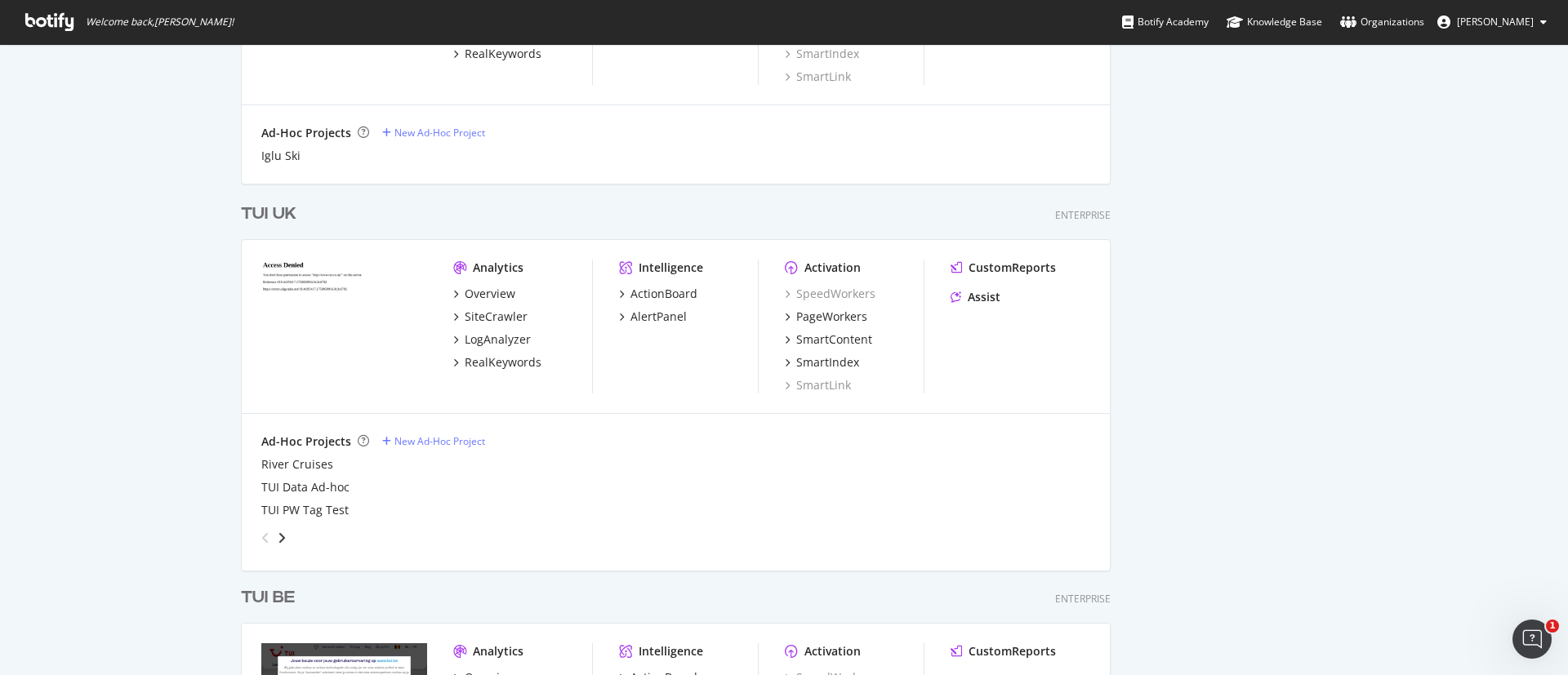
scroll to position [1019, 0]
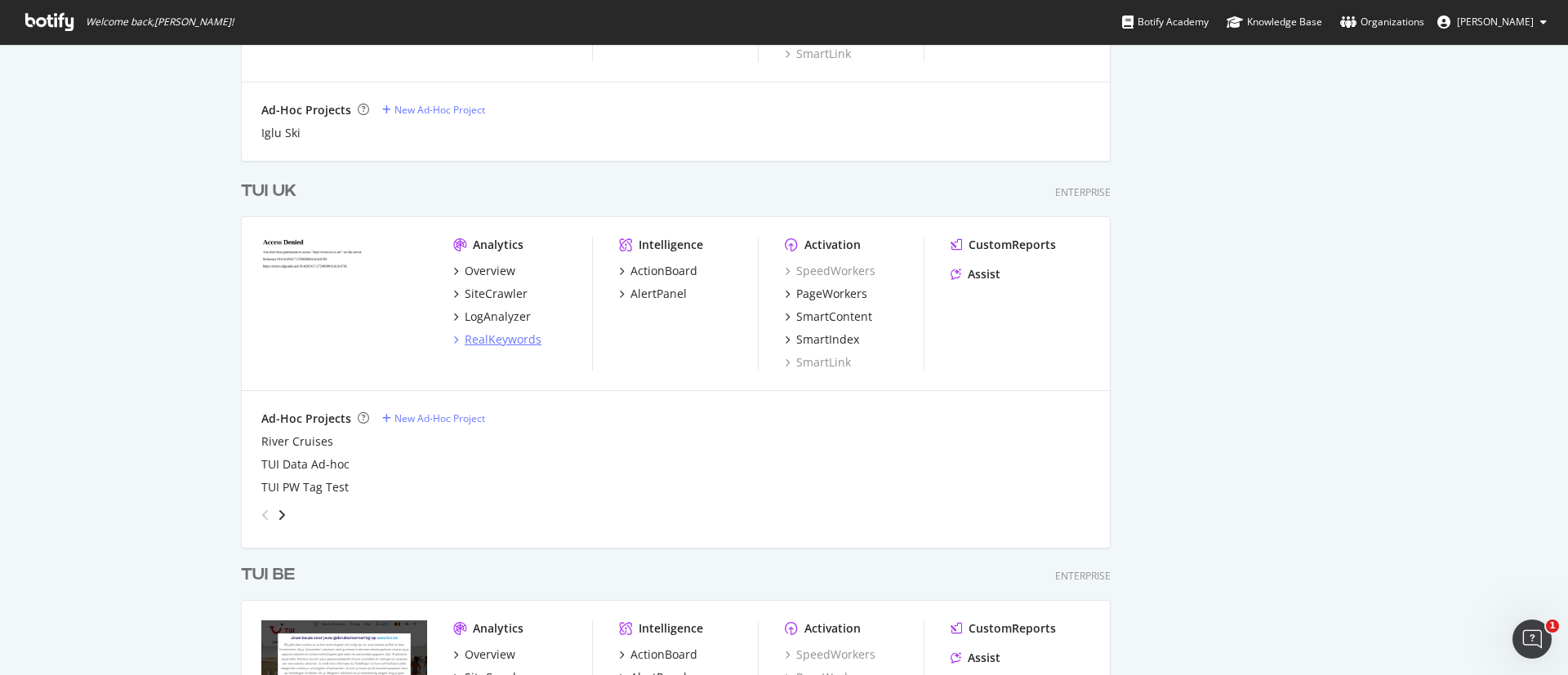
click at [484, 335] on div "RealKeywords" at bounding box center [502, 339] width 77 height 16
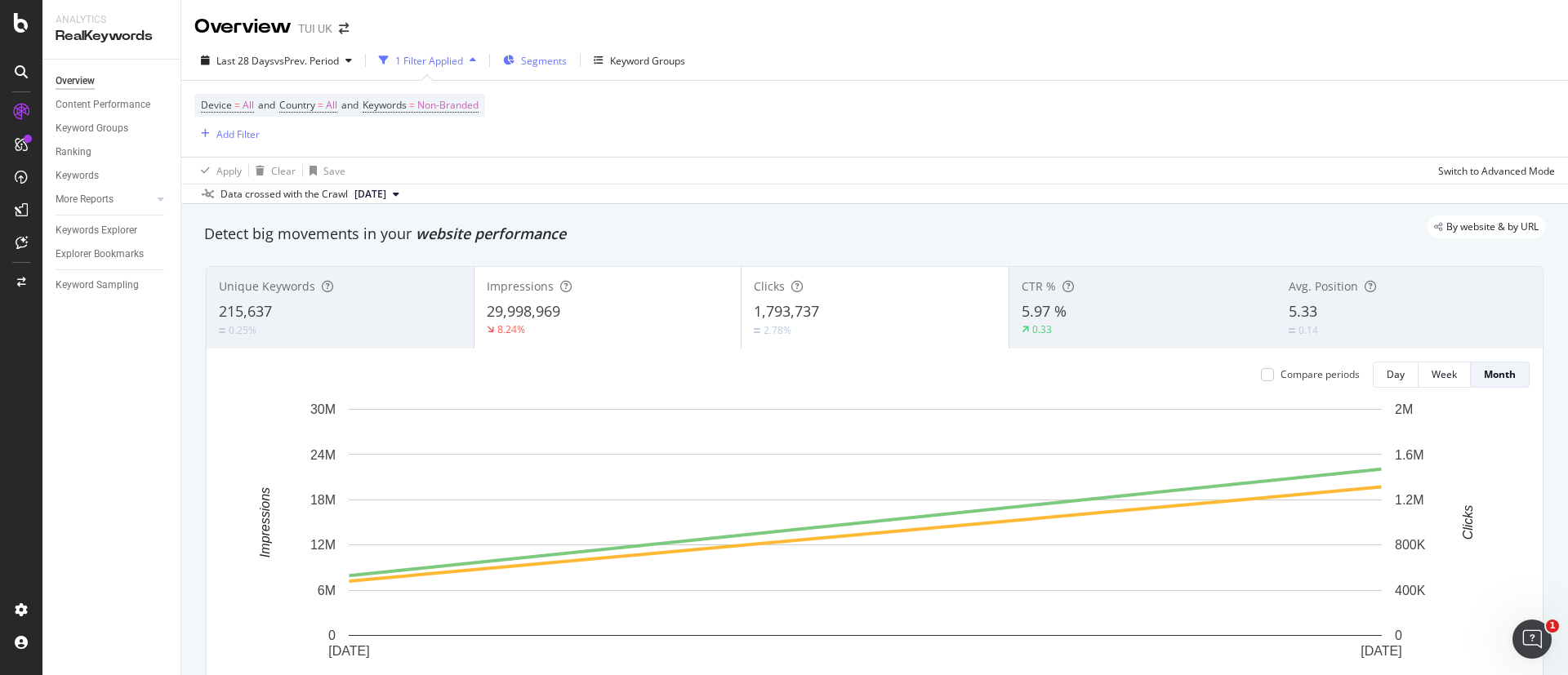
click at [538, 70] on div "Segments" at bounding box center [535, 60] width 63 height 25
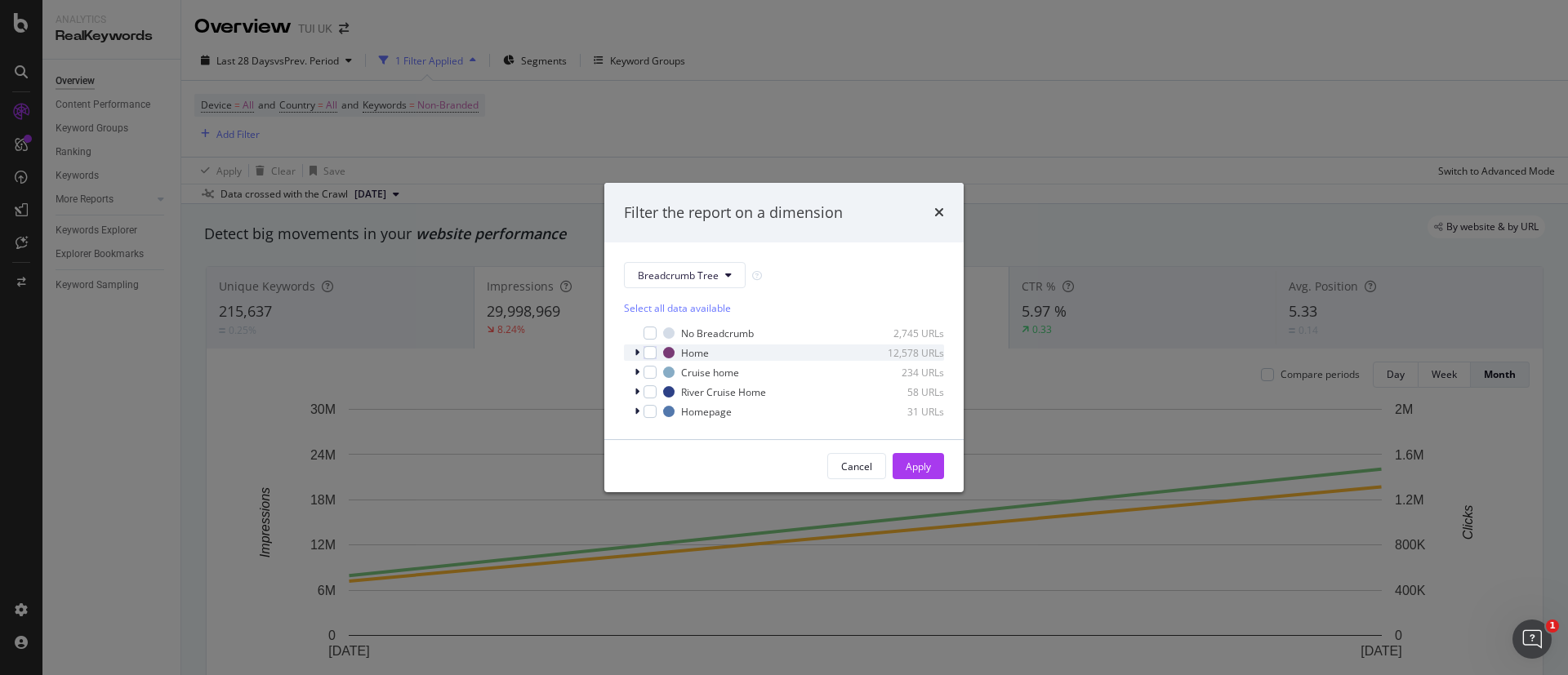
click at [634, 348] on icon "modal" at bounding box center [637, 353] width 5 height 10
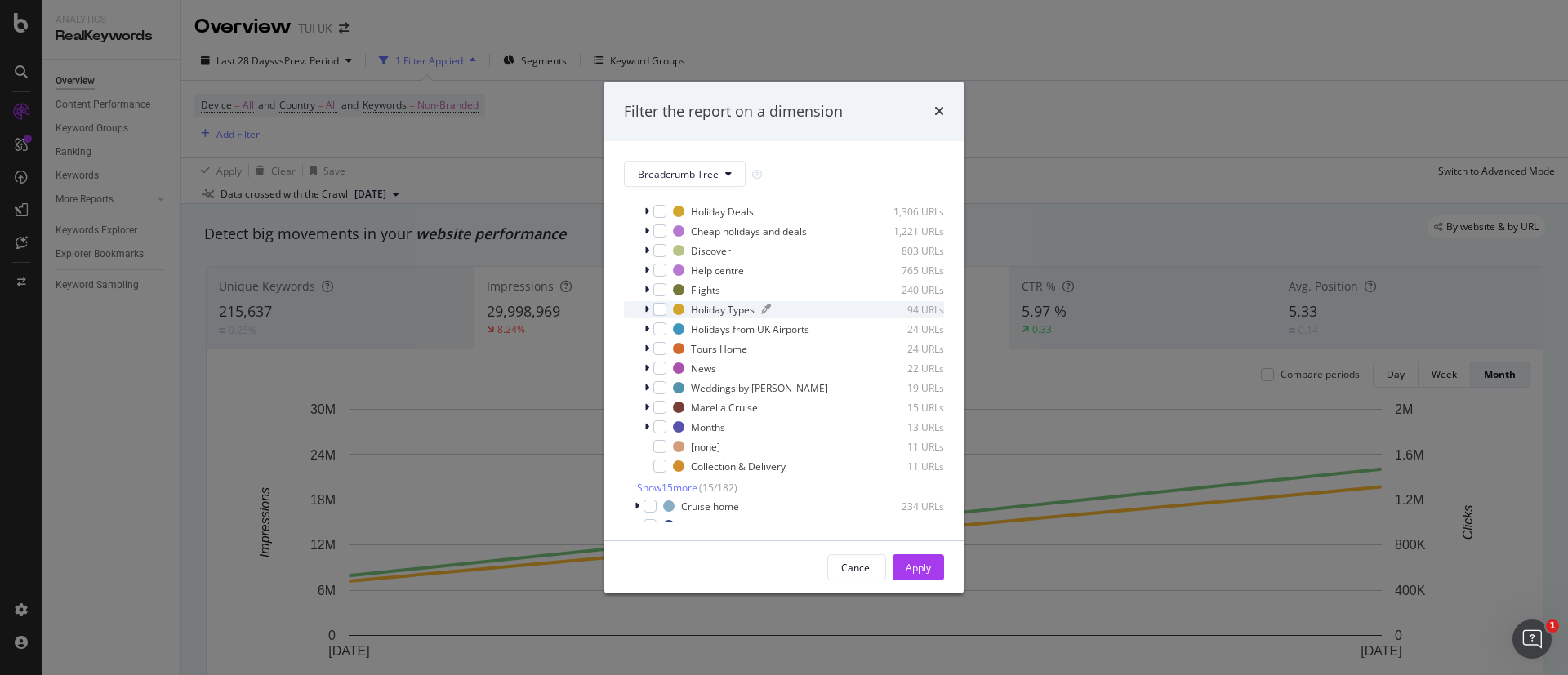
scroll to position [108, 0]
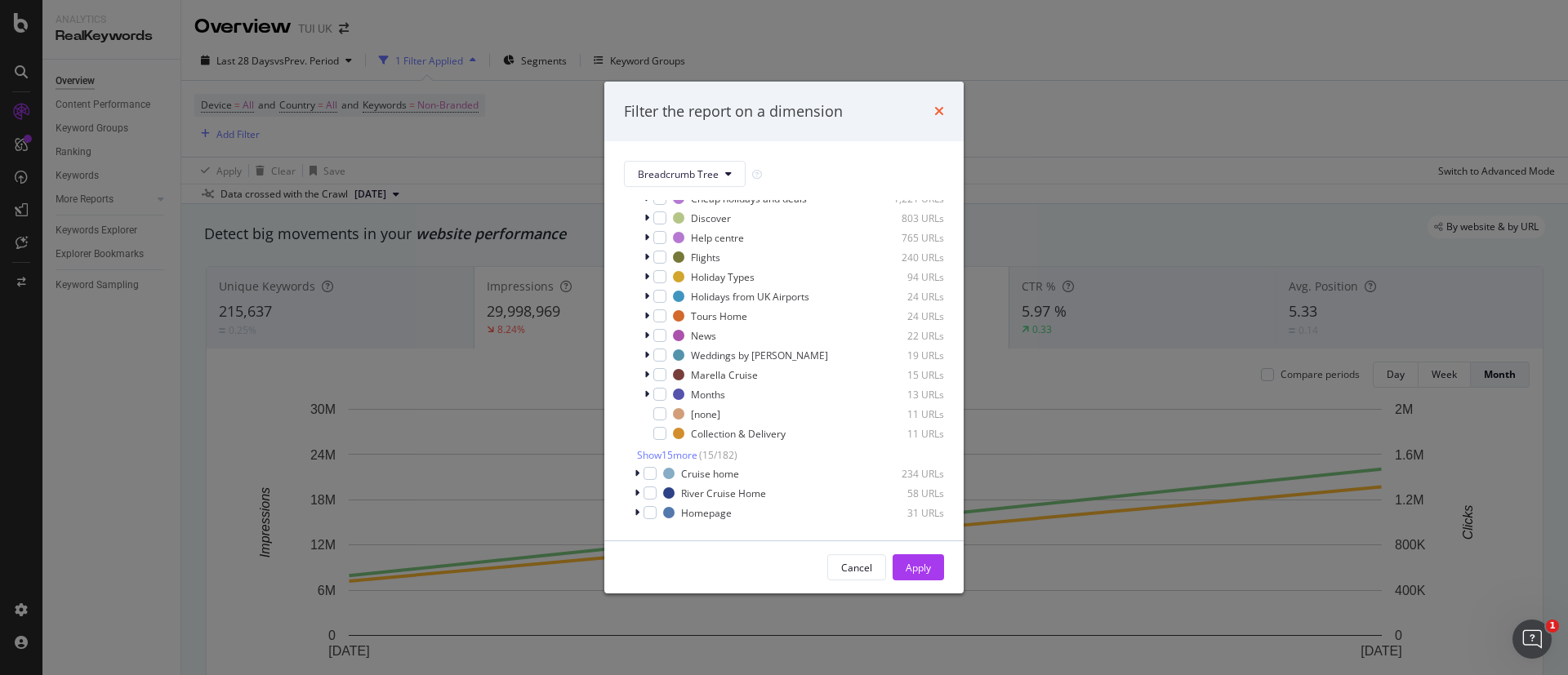
click at [934, 115] on icon "times" at bounding box center [939, 111] width 10 height 13
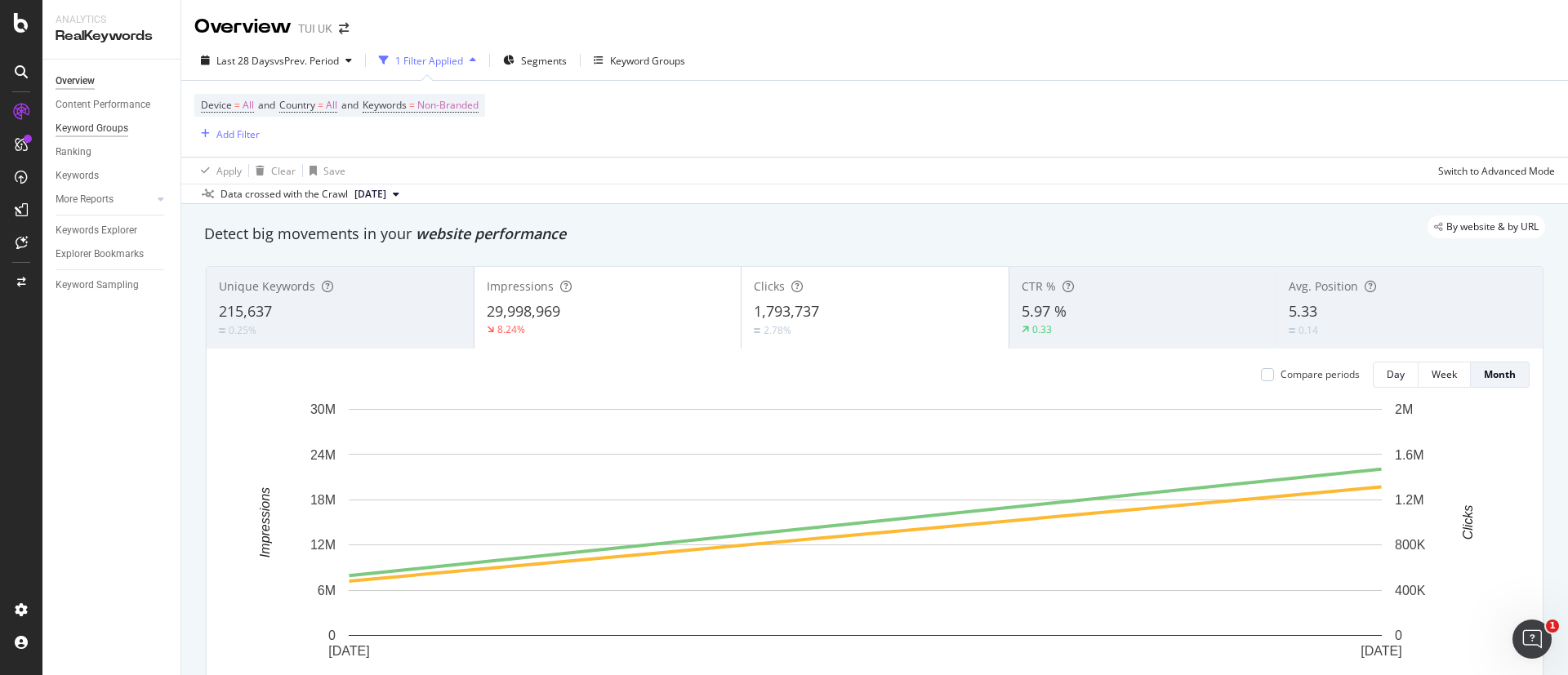
click at [107, 131] on div "Keyword Groups" at bounding box center [92, 129] width 73 height 17
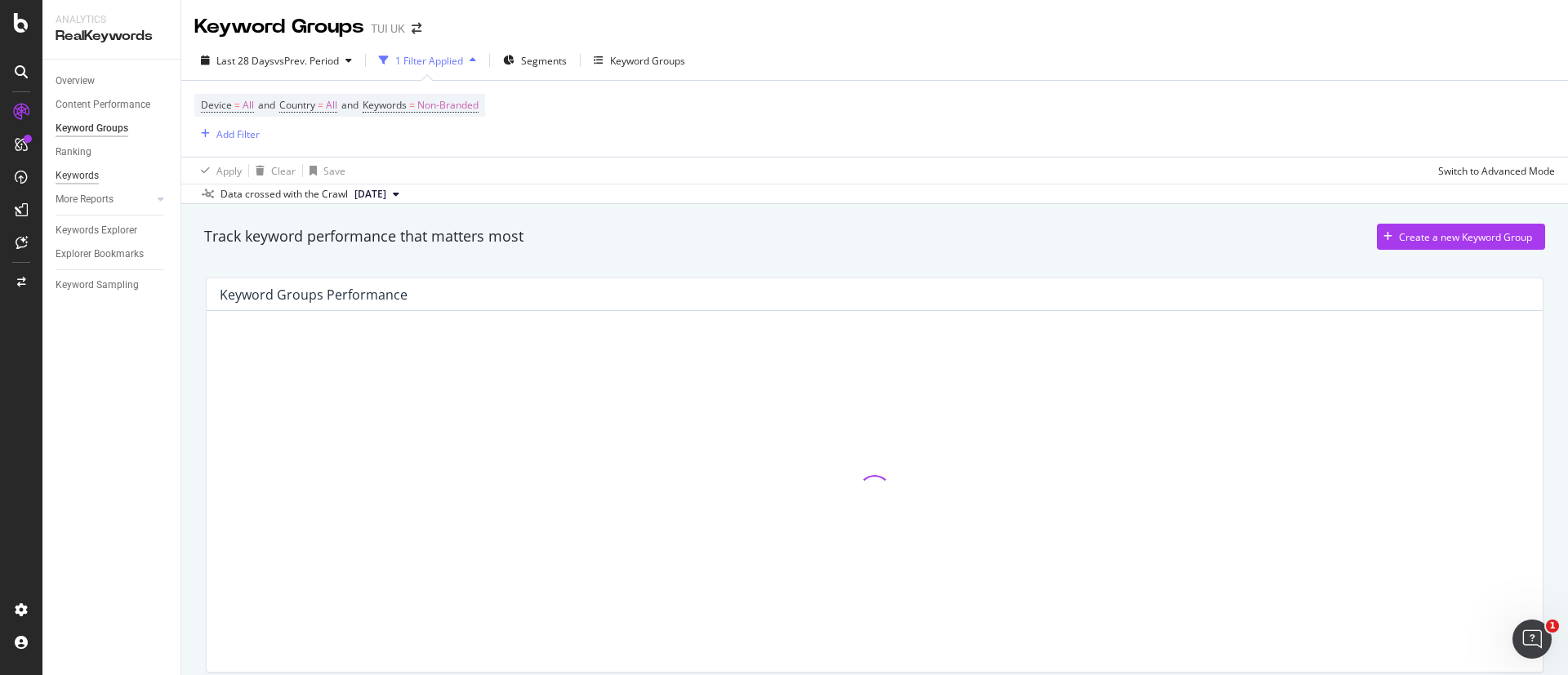
click at [82, 178] on div "Keywords" at bounding box center [77, 176] width 43 height 17
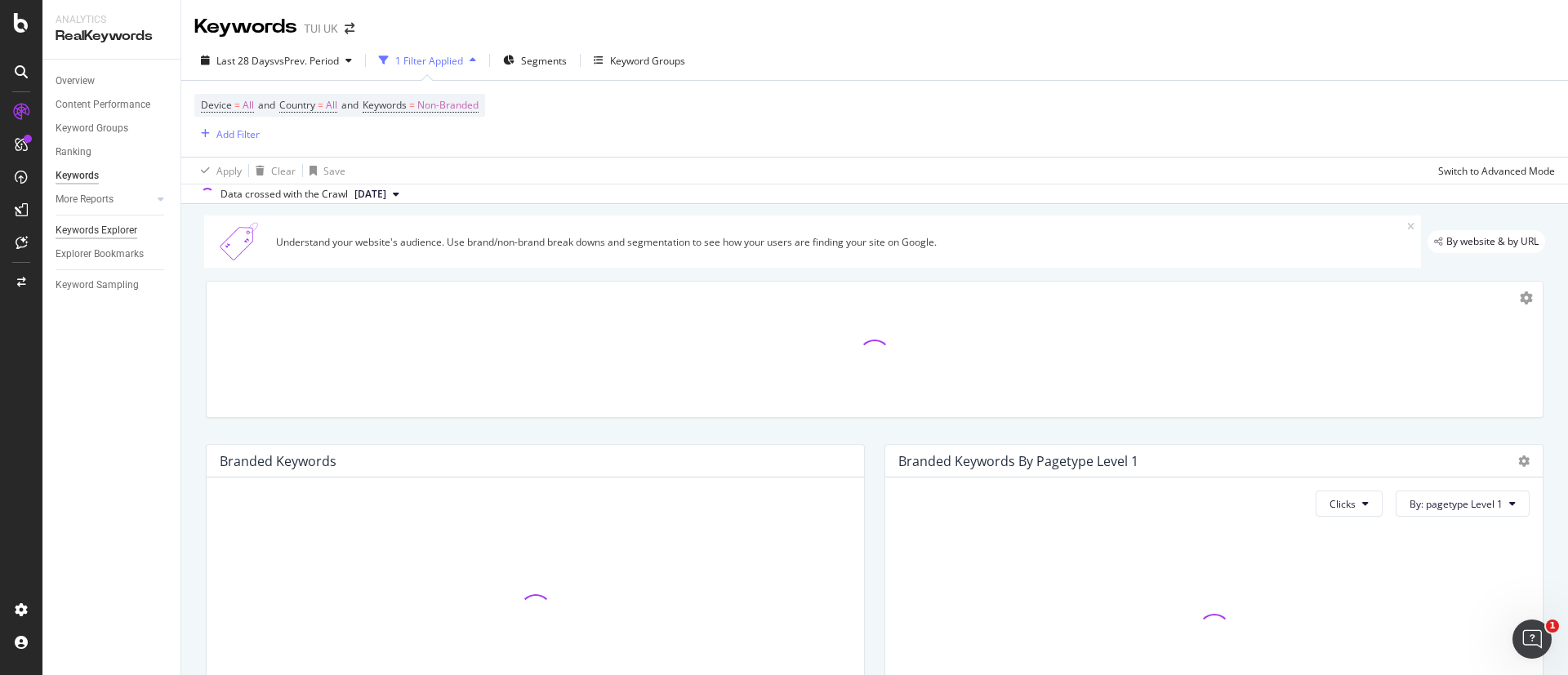
click at [102, 235] on div "Keywords Explorer" at bounding box center [96, 231] width 82 height 17
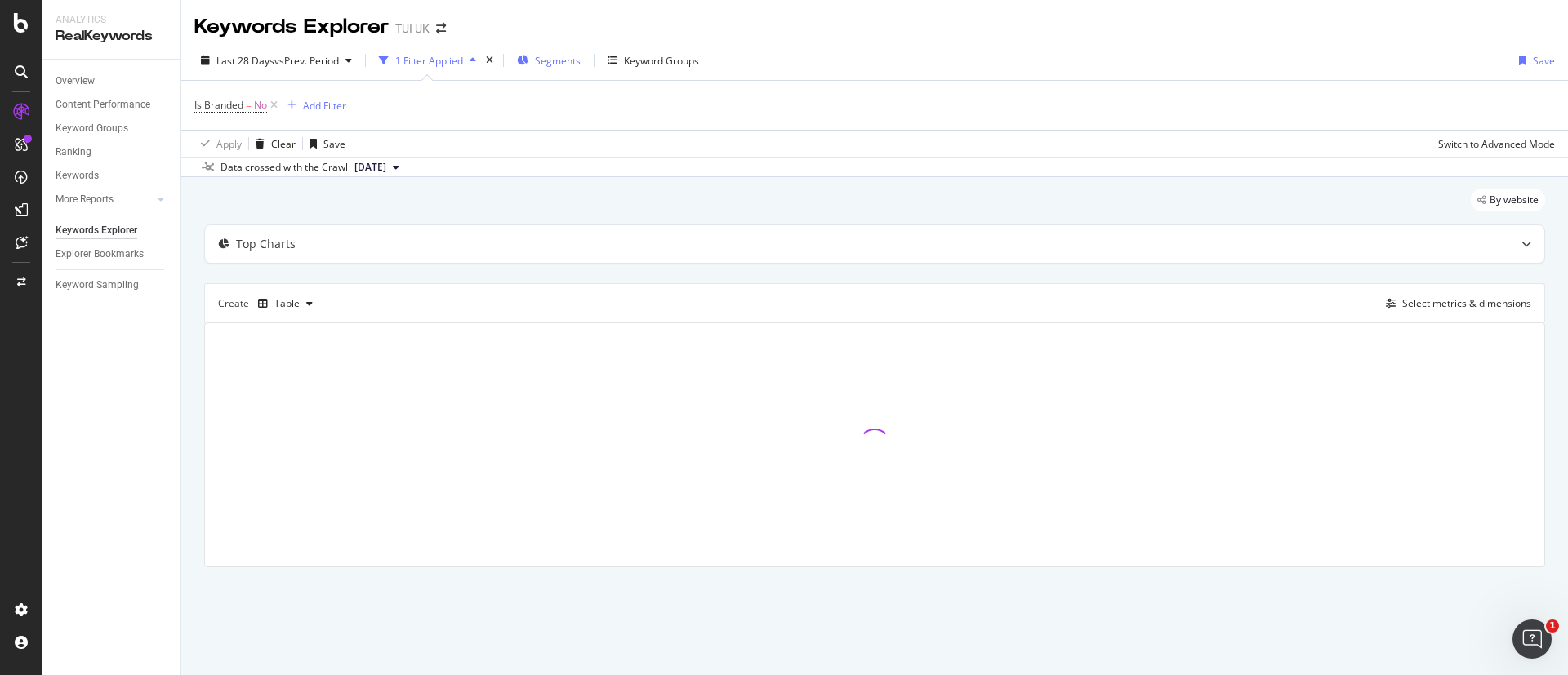
click at [535, 62] on div "Segments" at bounding box center [548, 60] width 63 height 25
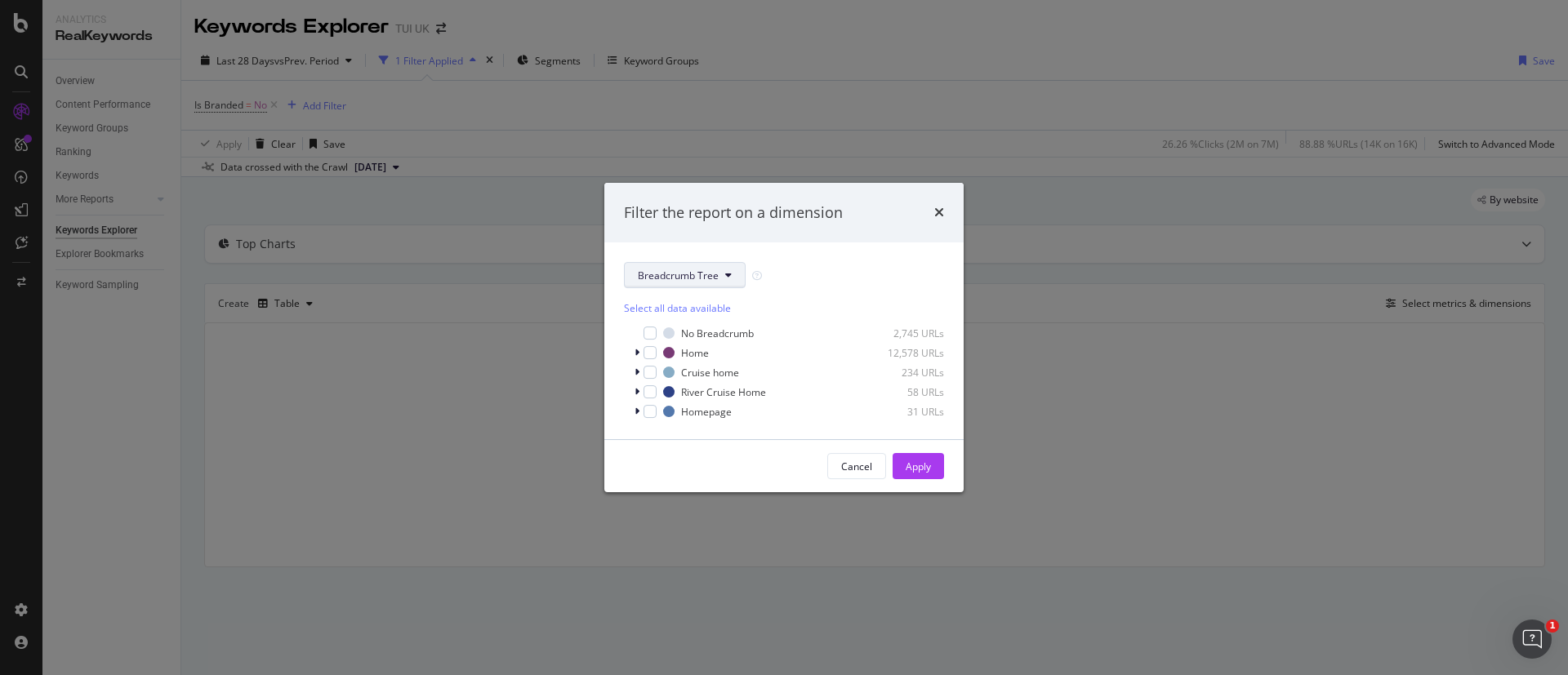
click at [686, 277] on span "Breadcrumb Tree" at bounding box center [678, 276] width 81 height 14
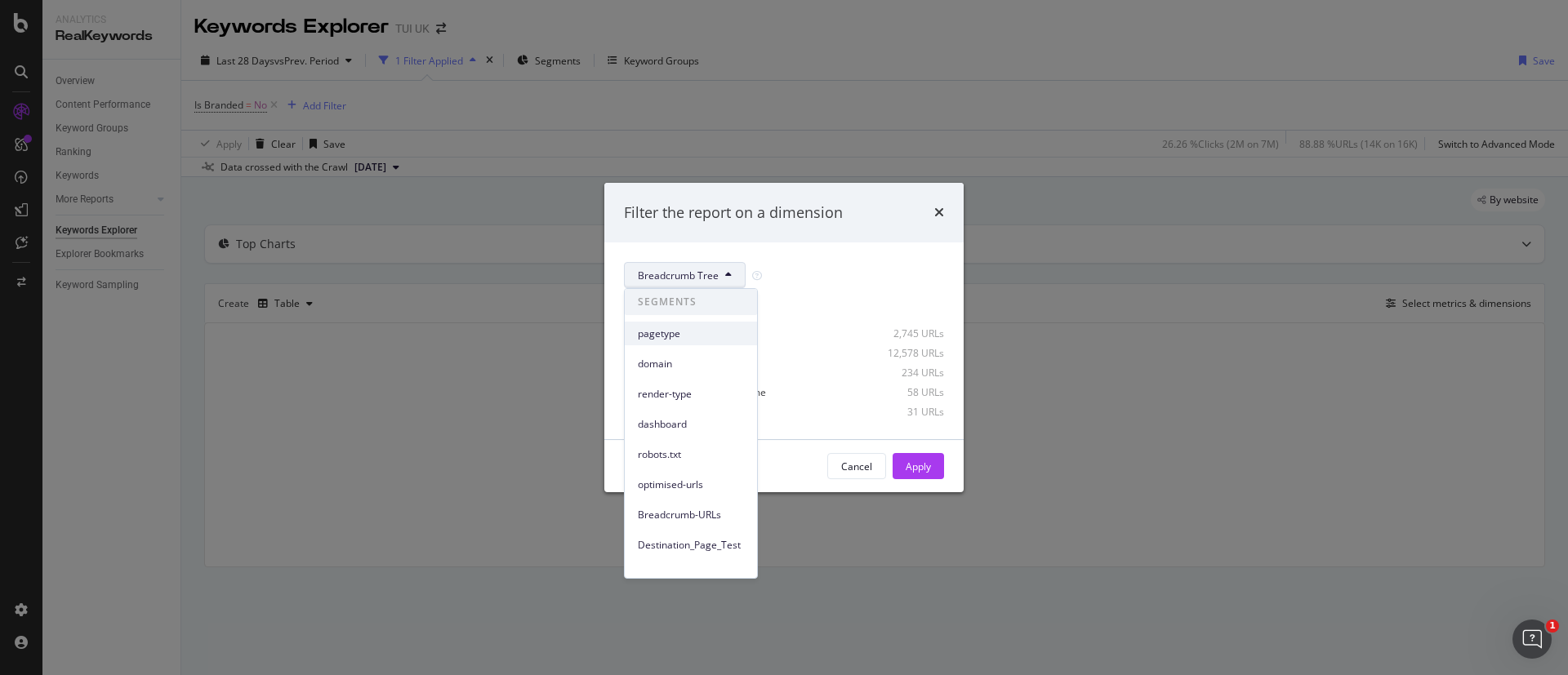
click at [677, 335] on span "pagetype" at bounding box center [691, 333] width 107 height 14
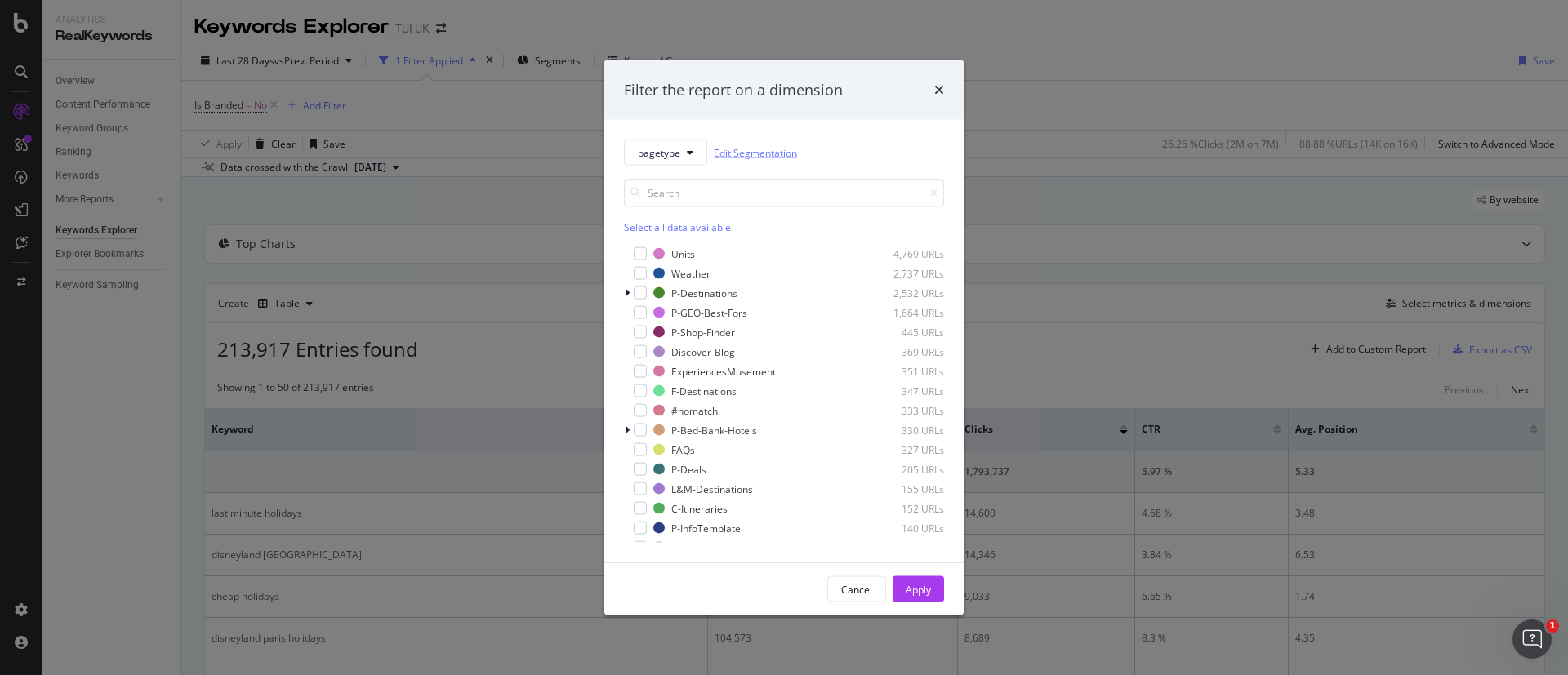
click at [778, 156] on link "Edit Segmentation" at bounding box center [755, 152] width 83 height 17
click at [690, 153] on icon "modal" at bounding box center [690, 153] width 7 height 10
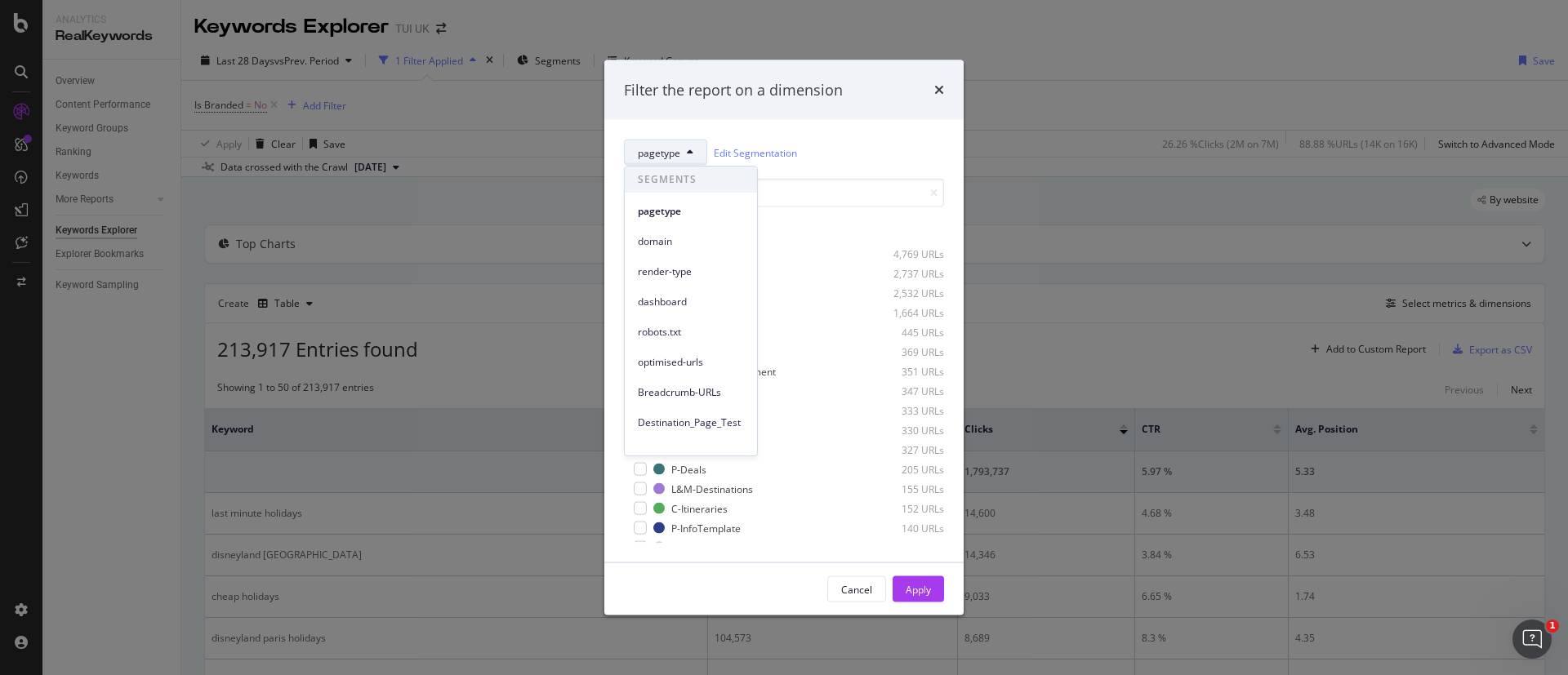
scroll to position [102, 0]
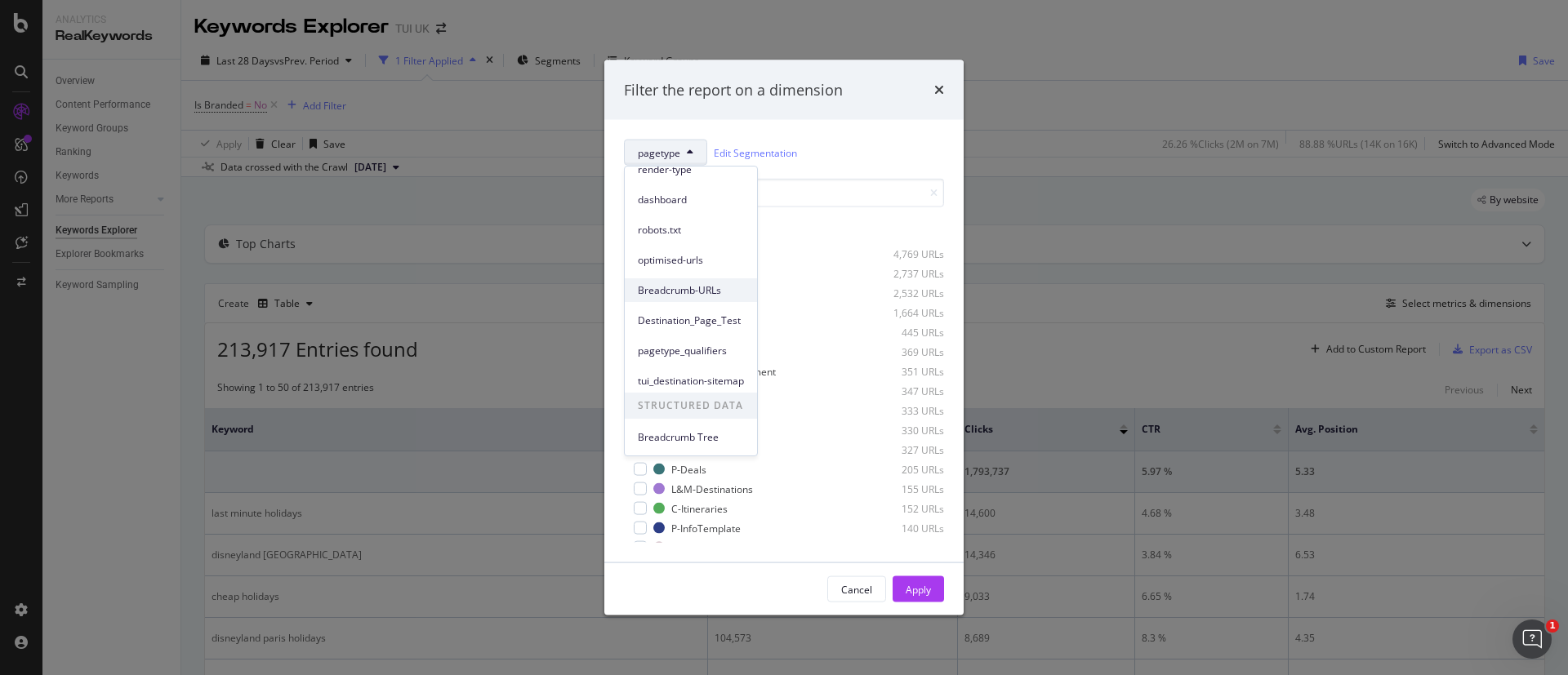
click at [699, 287] on span "Breadcrumb-URLs" at bounding box center [691, 290] width 107 height 14
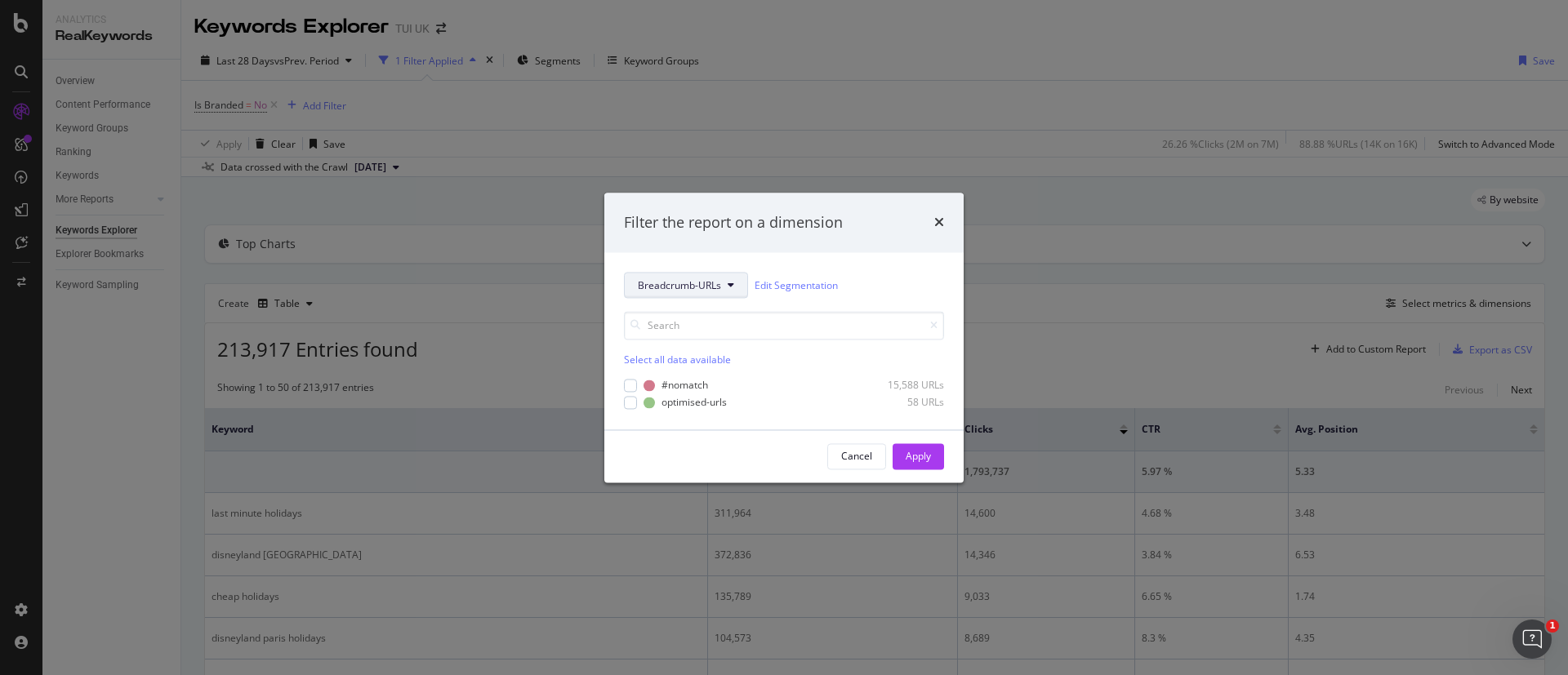
click at [705, 294] on button "Breadcrumb-URLs" at bounding box center [686, 285] width 124 height 26
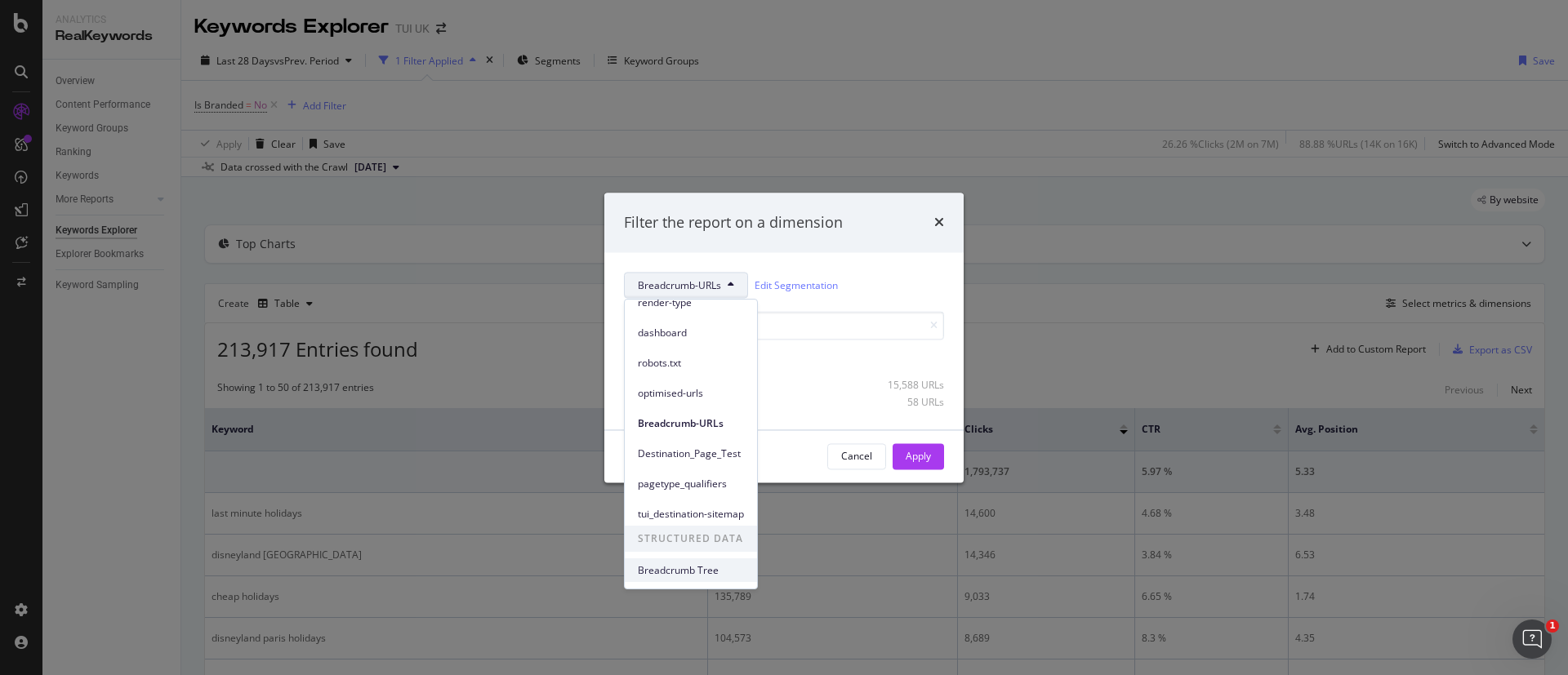
click at [687, 569] on span "Breadcrumb Tree" at bounding box center [691, 570] width 107 height 14
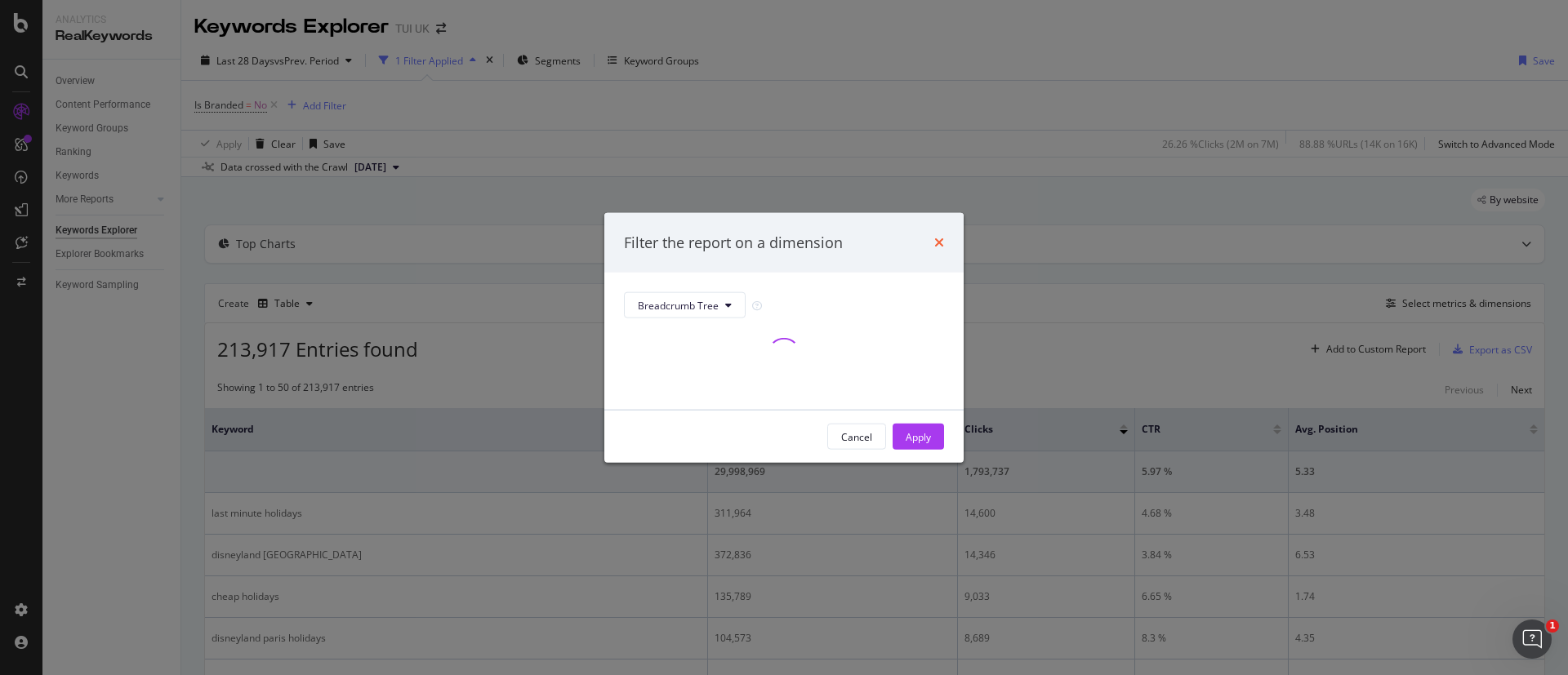
click at [940, 243] on icon "times" at bounding box center [939, 242] width 10 height 13
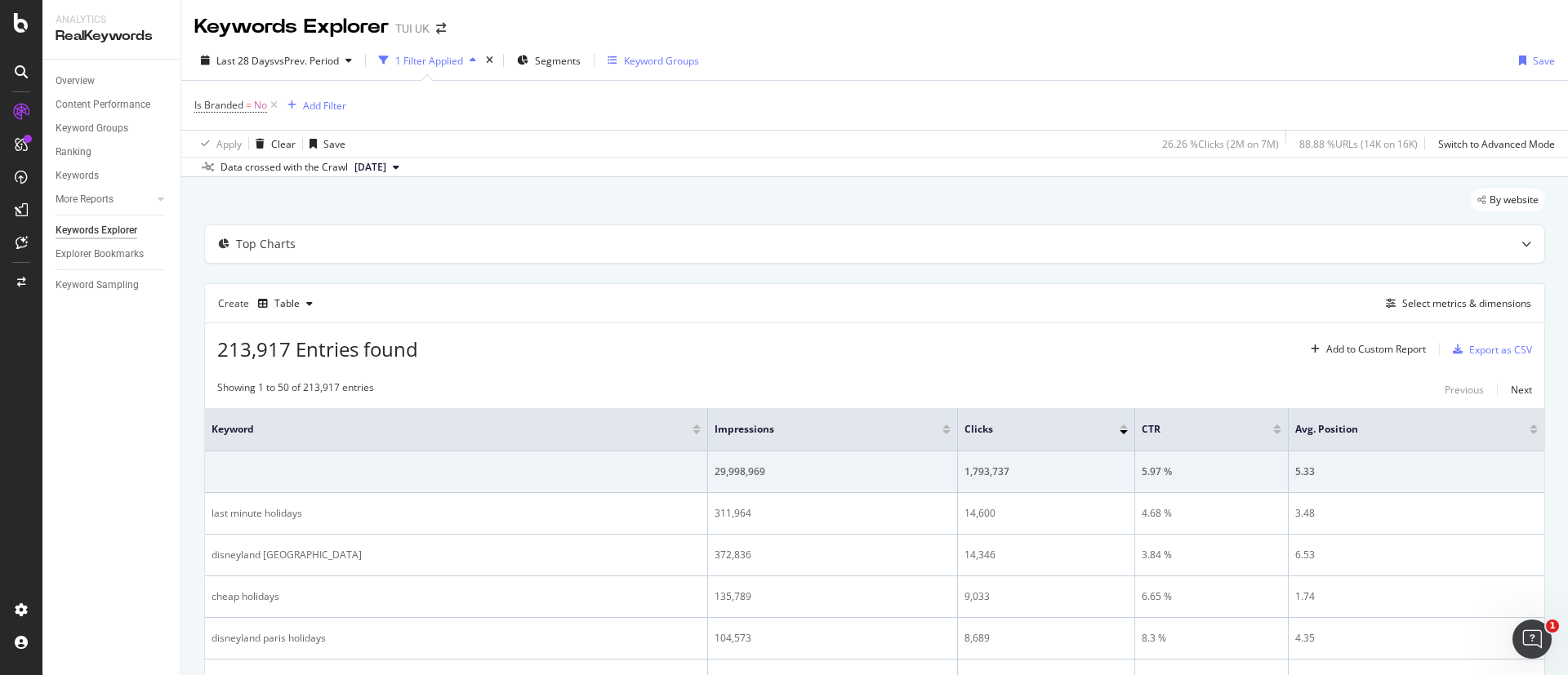
click at [653, 65] on div "Keyword Groups" at bounding box center [661, 61] width 75 height 14
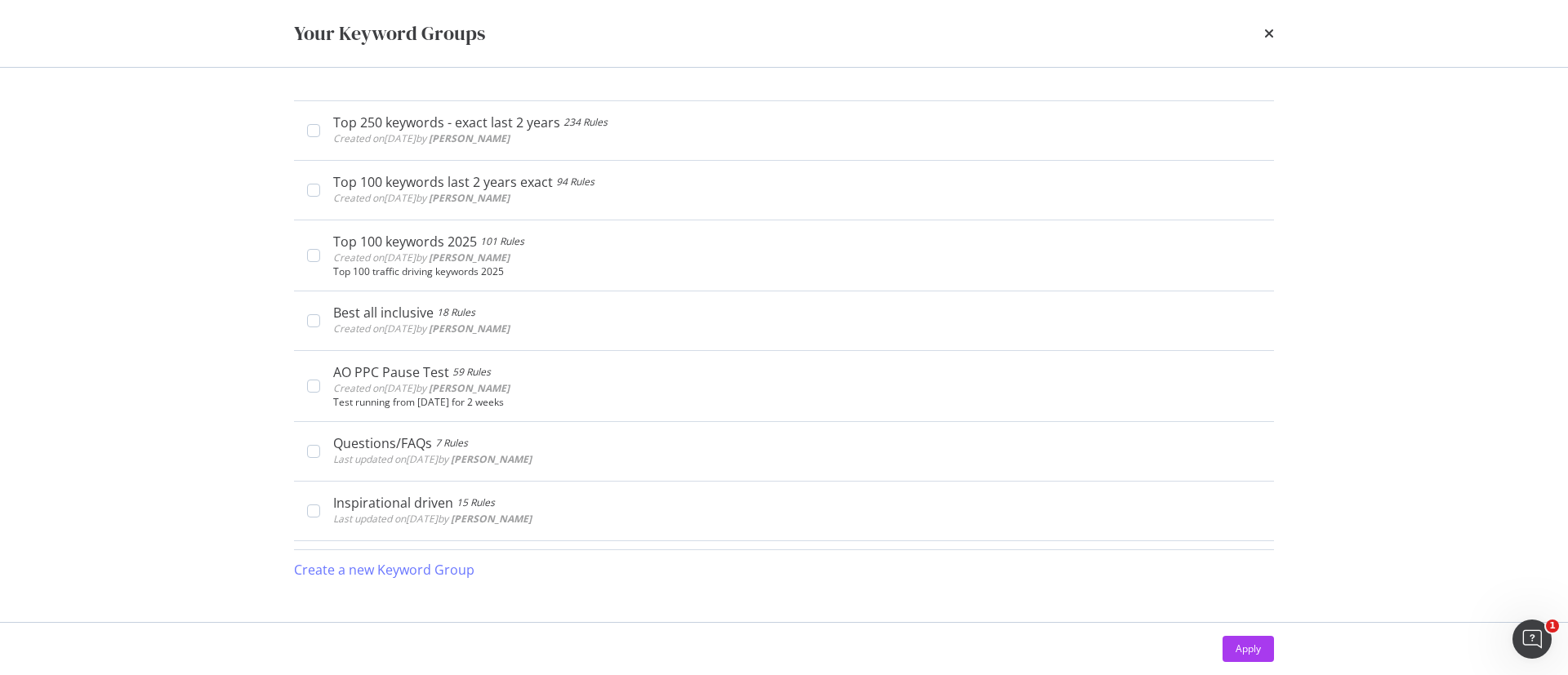
click at [1261, 25] on div "Your Keyword Groups" at bounding box center [784, 33] width 979 height 28
click at [1261, 27] on div "Your Keyword Groups" at bounding box center [784, 33] width 979 height 28
click at [1264, 34] on icon "times" at bounding box center [1269, 33] width 10 height 13
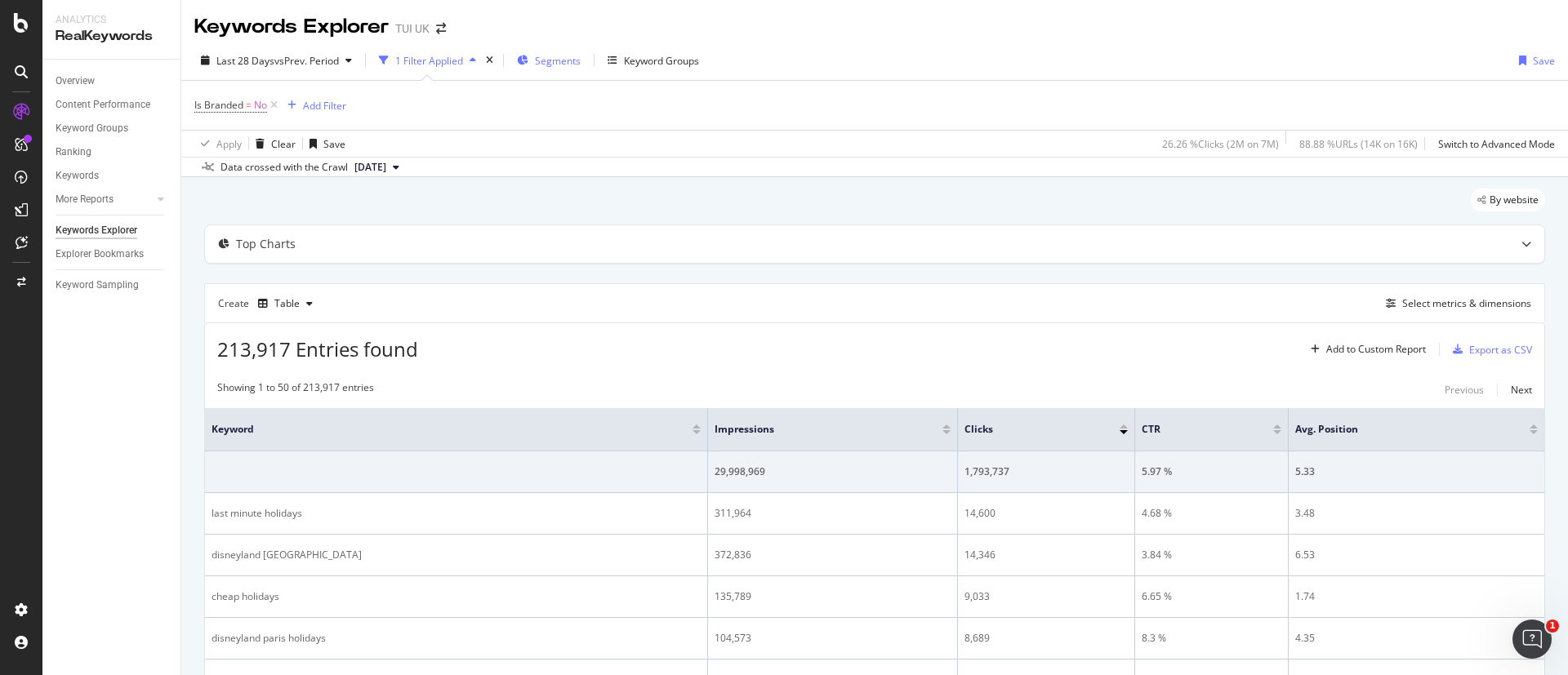
click at [566, 70] on div "Segments" at bounding box center [548, 60] width 63 height 25
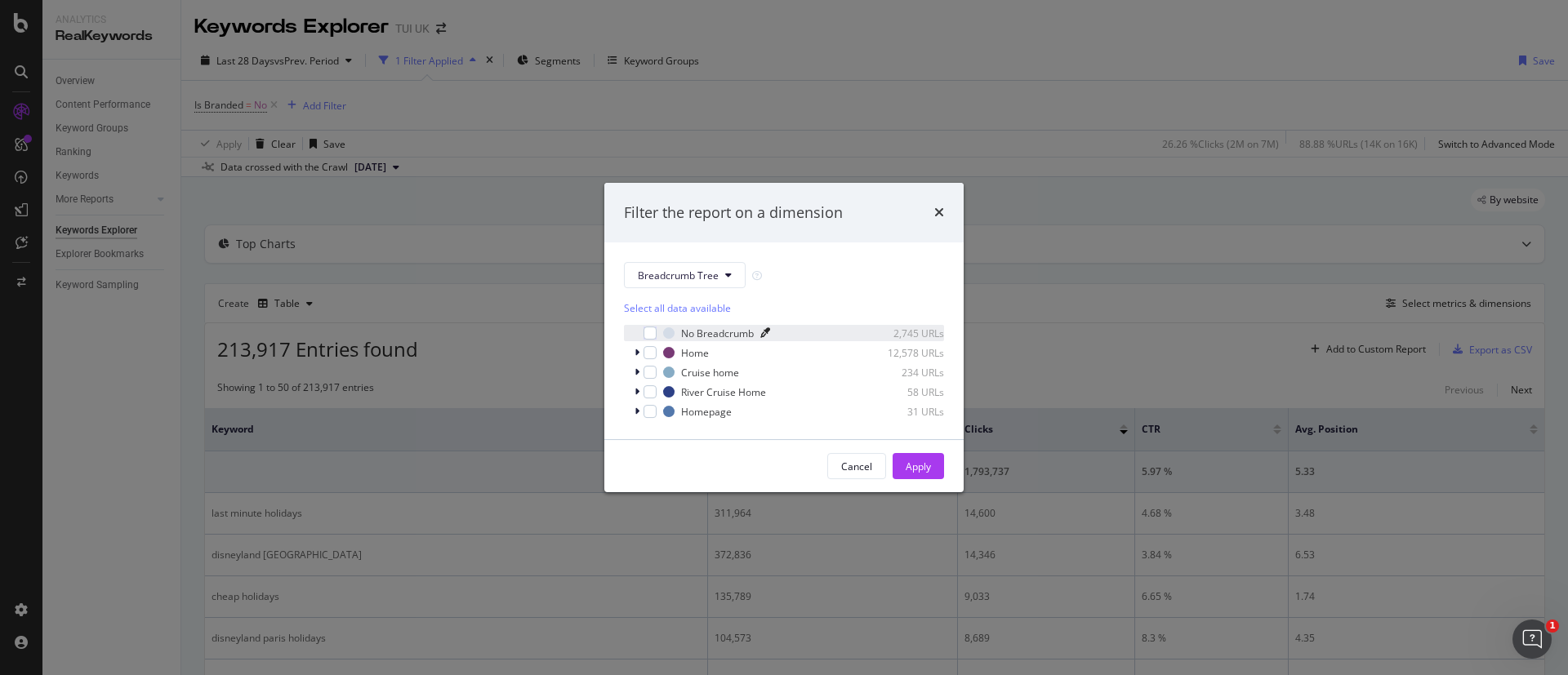
click at [764, 337] on icon "modal" at bounding box center [765, 333] width 10 height 10
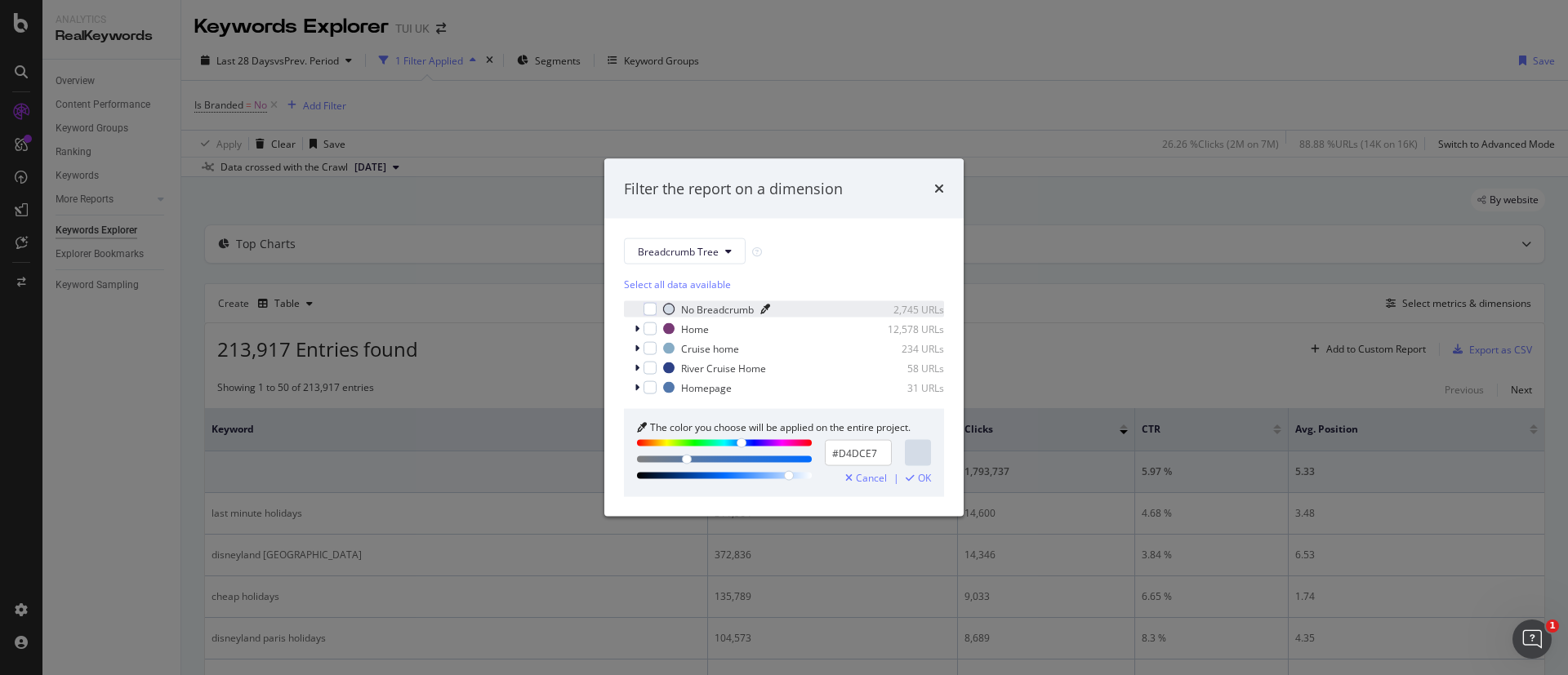
click at [788, 253] on div "Breadcrumb Tree" at bounding box center [784, 251] width 320 height 26
click at [744, 253] on div "Breadcrumb Tree" at bounding box center [784, 251] width 320 height 26
click at [875, 477] on span "Cancel" at bounding box center [871, 479] width 31 height 12
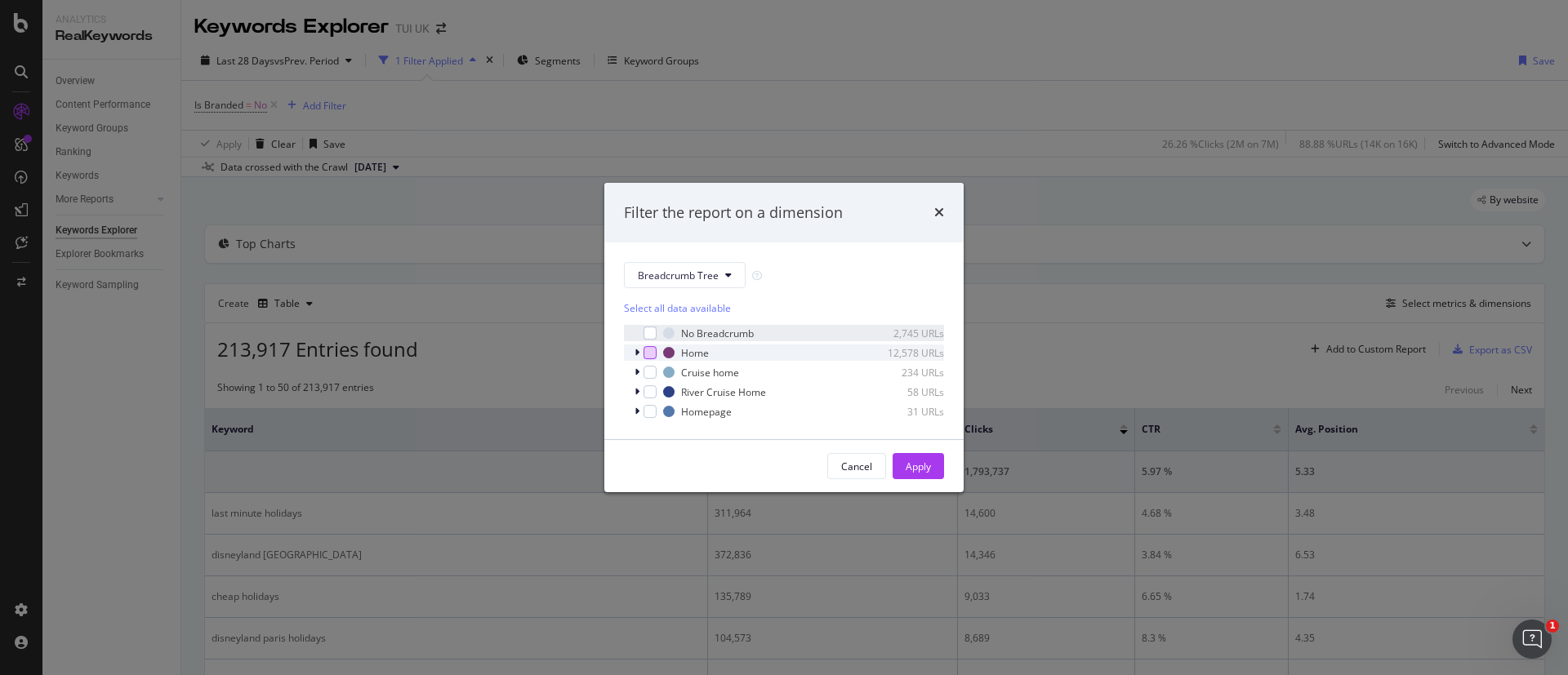
click at [650, 355] on div "modal" at bounding box center [650, 352] width 13 height 13
click at [913, 457] on div "Apply" at bounding box center [918, 466] width 25 height 25
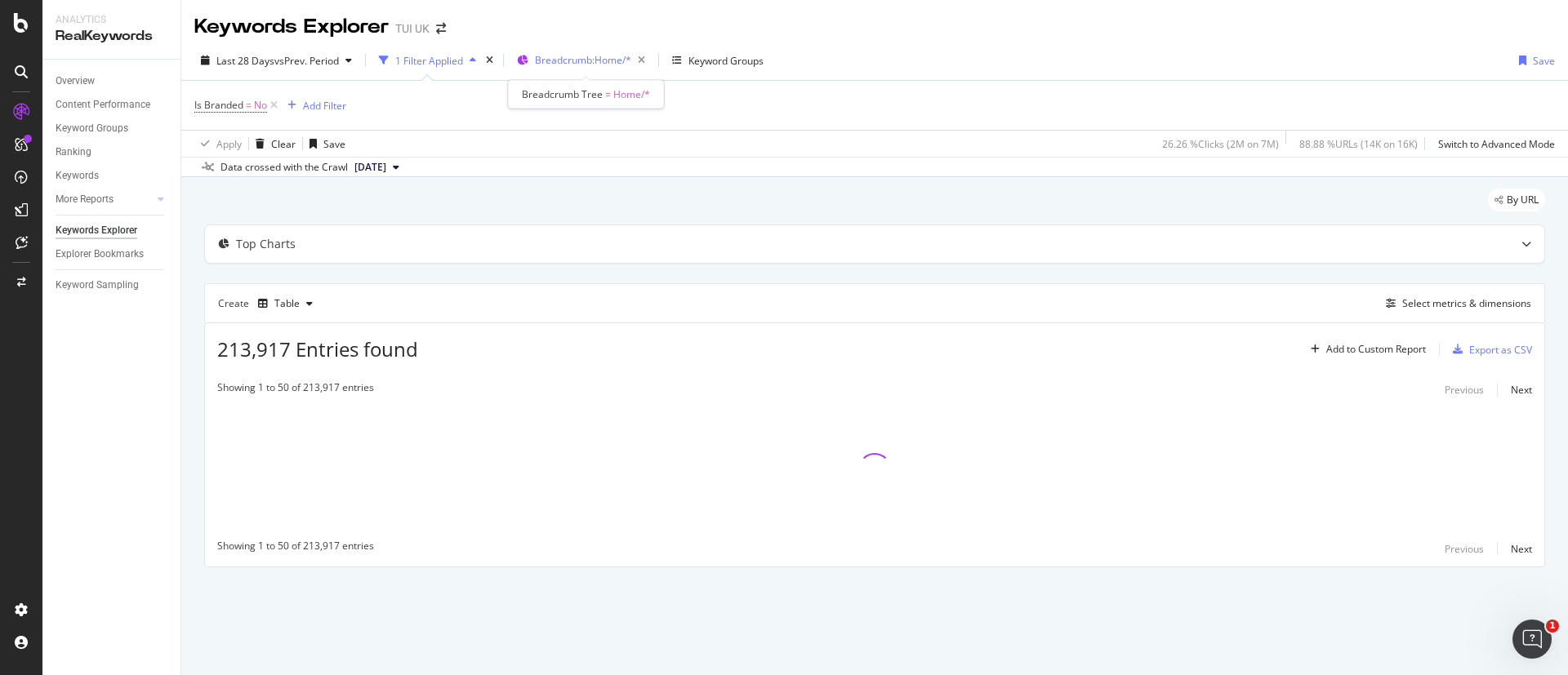
click at [552, 53] on span "Breadcrumb: Home/*" at bounding box center [583, 60] width 96 height 14
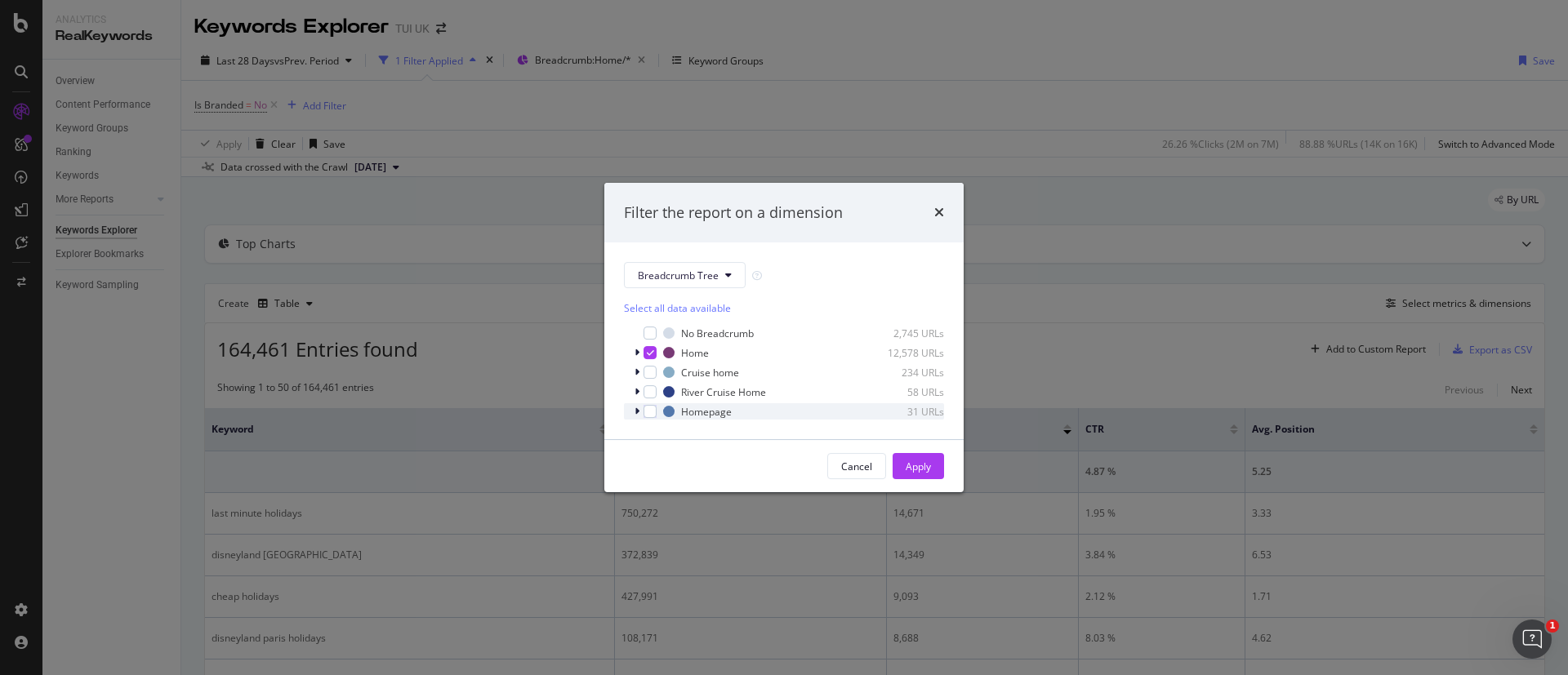
click at [631, 409] on div "Homepage 31 URLs" at bounding box center [784, 411] width 320 height 16
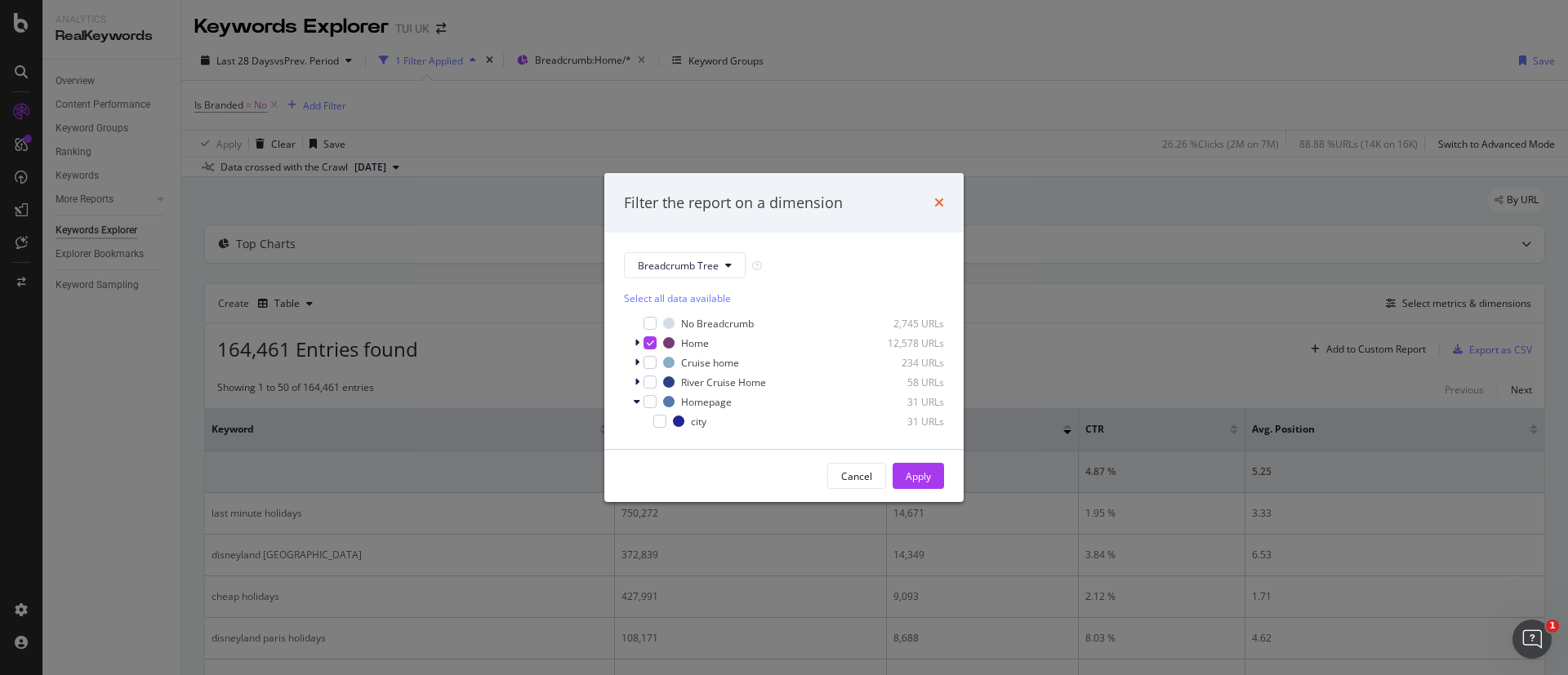
click at [939, 193] on div "times" at bounding box center [939, 203] width 10 height 21
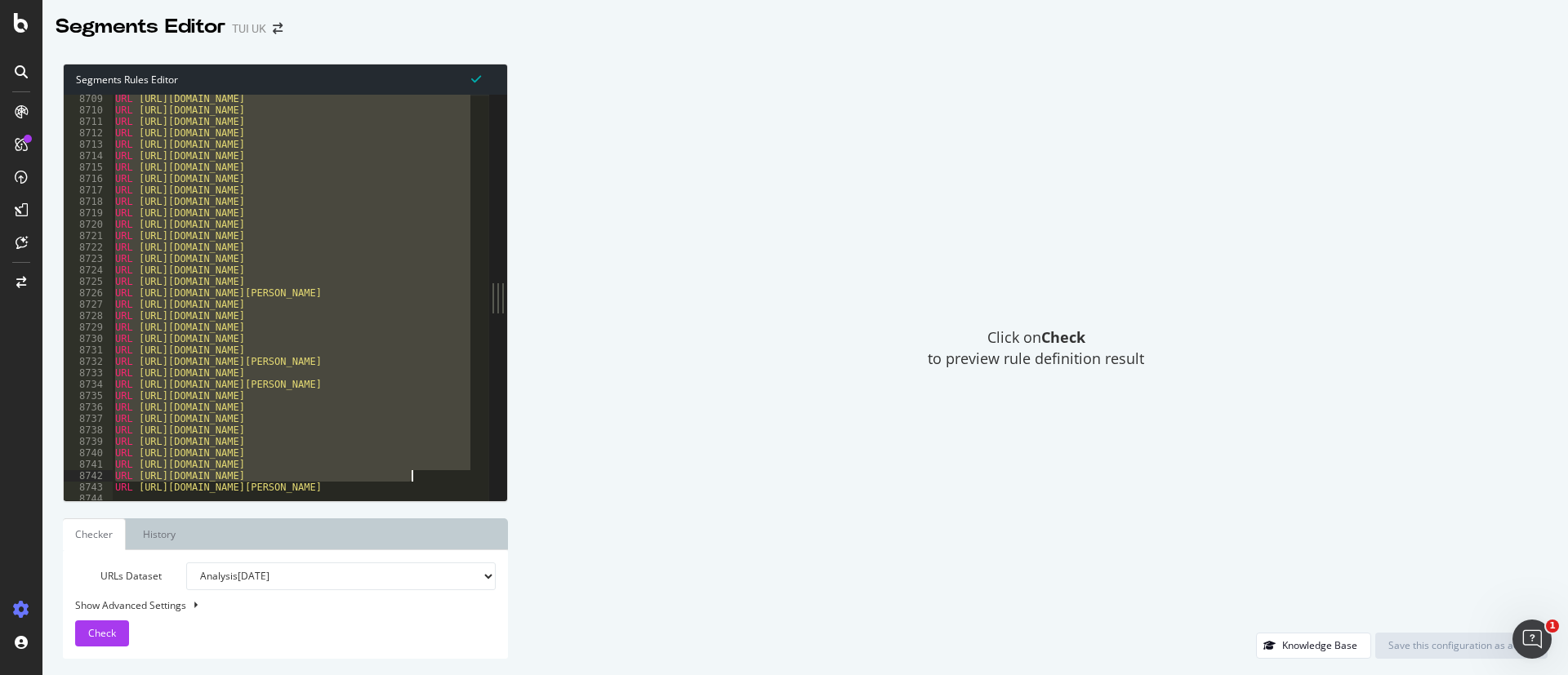
scroll to position [26372, 0]
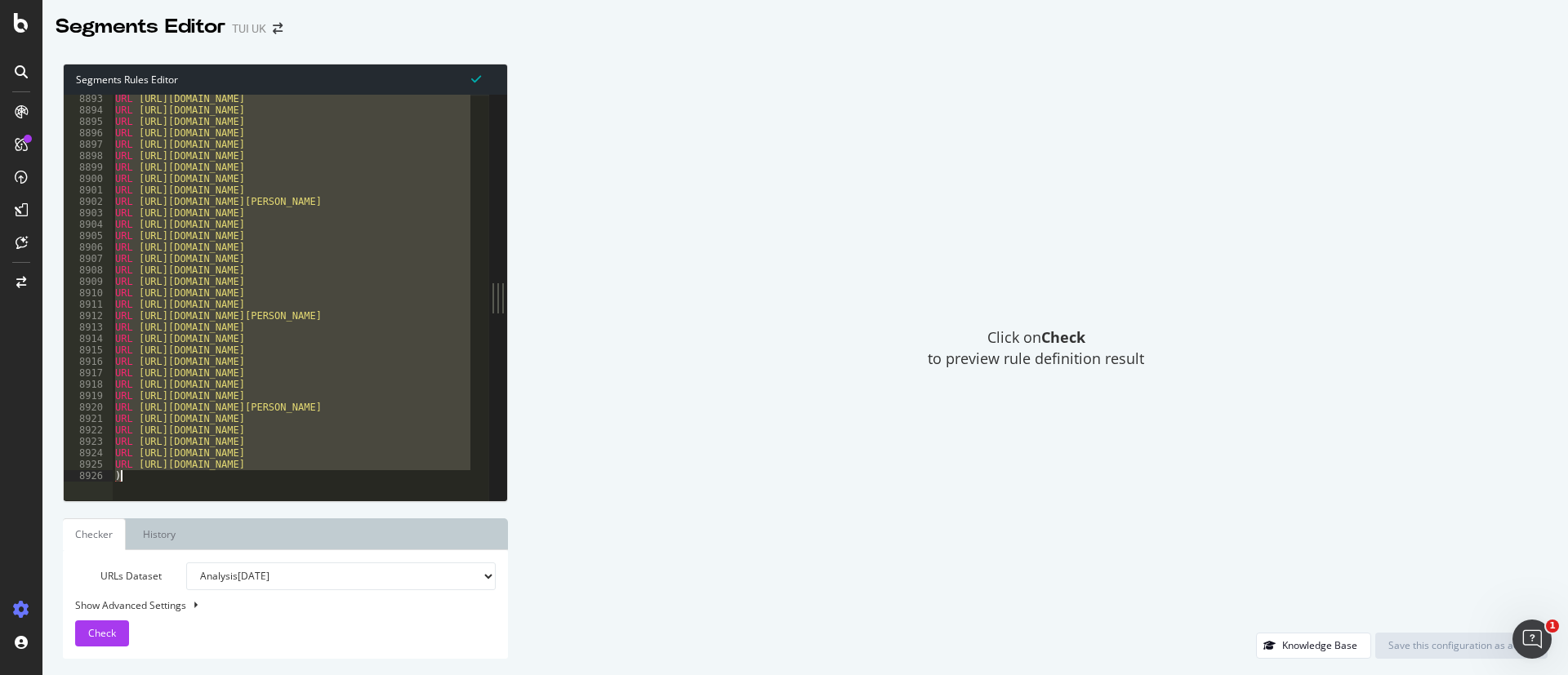
drag, startPoint x: 102, startPoint y: 102, endPoint x: 412, endPoint y: 733, distance: 703.0
click at [412, 674] on html "Segments Editor TUI UK Segments Rules Editor [segment:pagetype] 8893 8894 8895 …" at bounding box center [784, 338] width 1568 height 675
type textarea "URL [URL][DOMAIN_NAME] )"
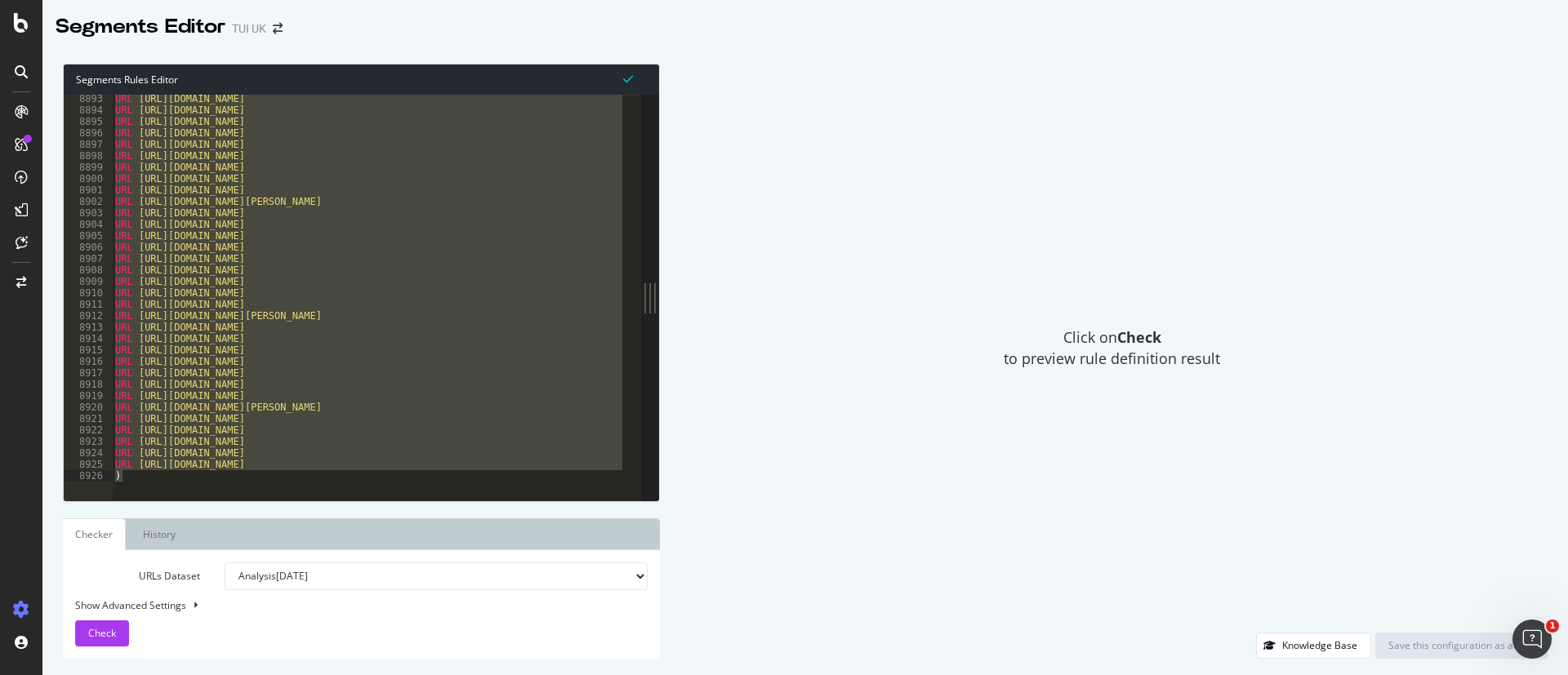
drag, startPoint x: 501, startPoint y: 295, endPoint x: 666, endPoint y: 285, distance: 165.3
click at [661, 283] on div "Segments Rules Editor URL [URL][DOMAIN_NAME] ) 8893 8894 8895 8896 8897 8898 88…" at bounding box center [804, 361] width 1525 height 628
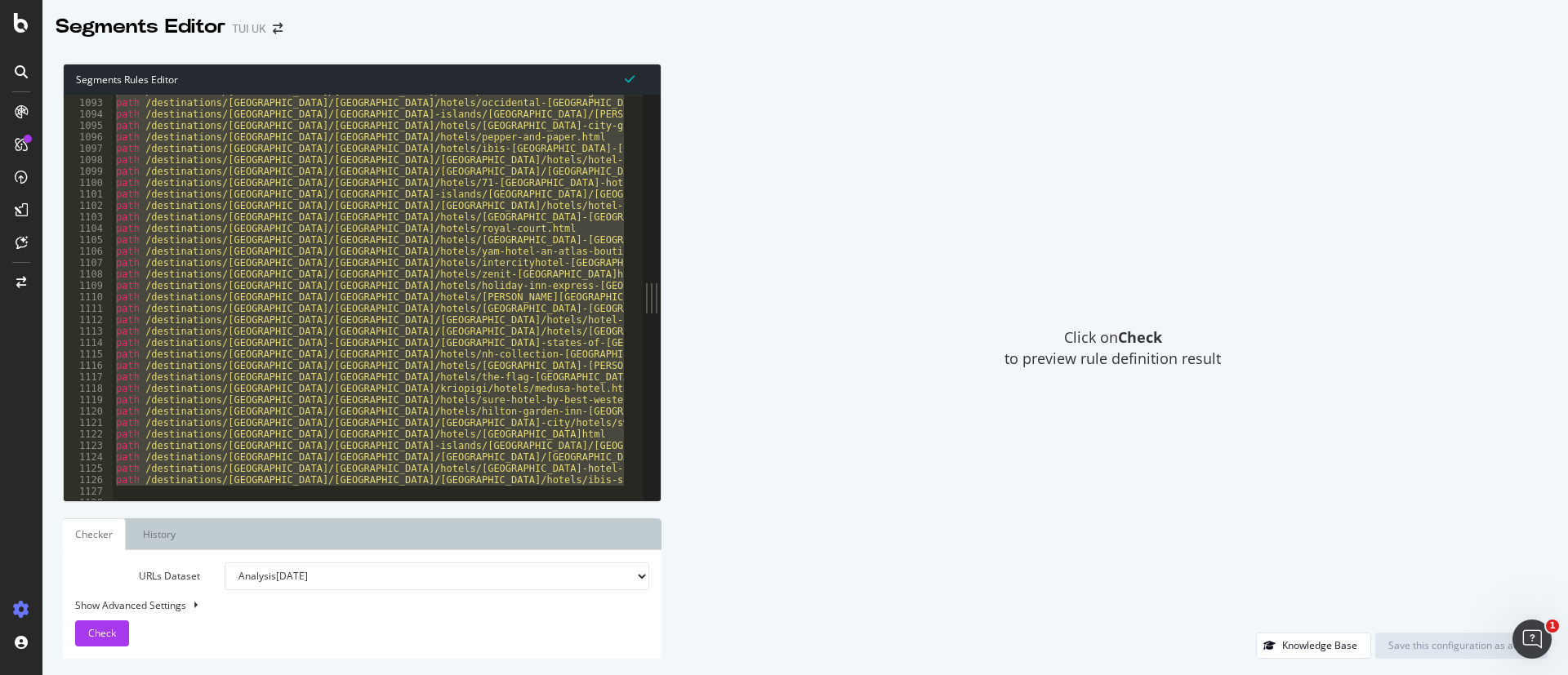
scroll to position [0, 0]
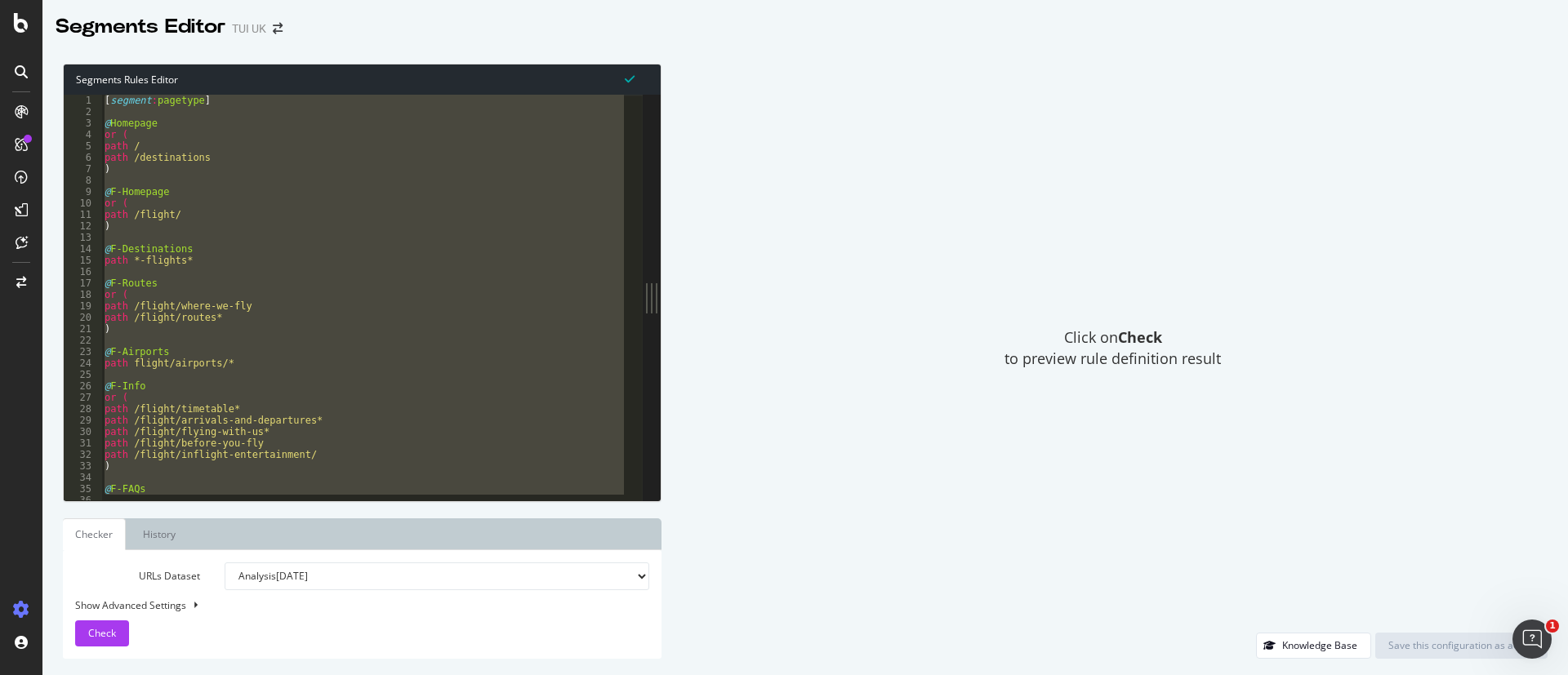
click at [546, 172] on div "[ segment : pagetype ] @ Homepage or ( path / path /destinations ) @ F-Homepage…" at bounding box center [363, 298] width 523 height 406
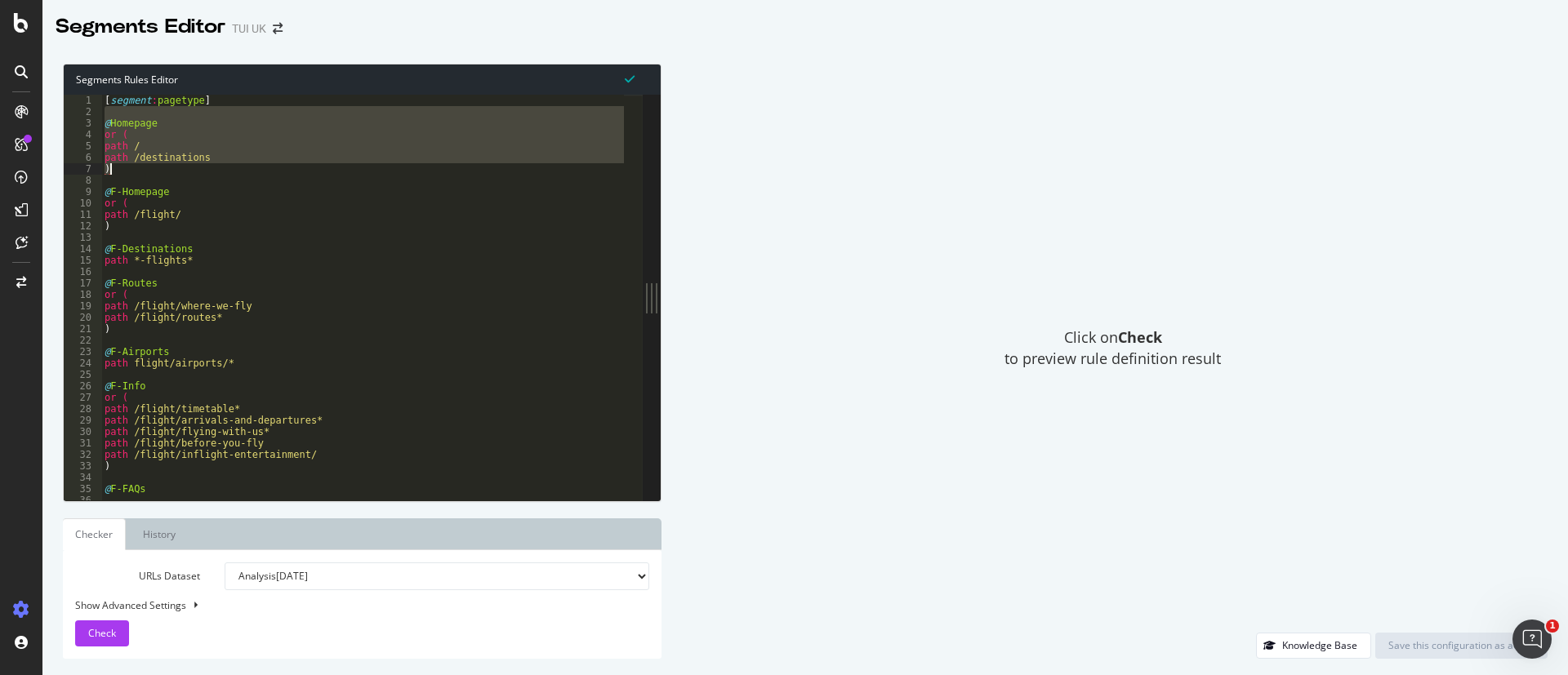
drag, startPoint x: 105, startPoint y: 116, endPoint x: 147, endPoint y: 173, distance: 70.8
click at [147, 173] on div "[ segment : pagetype ] @ Homepage or ( path / path /destinations ) @ F-Homepage…" at bounding box center [503, 299] width 803 height 410
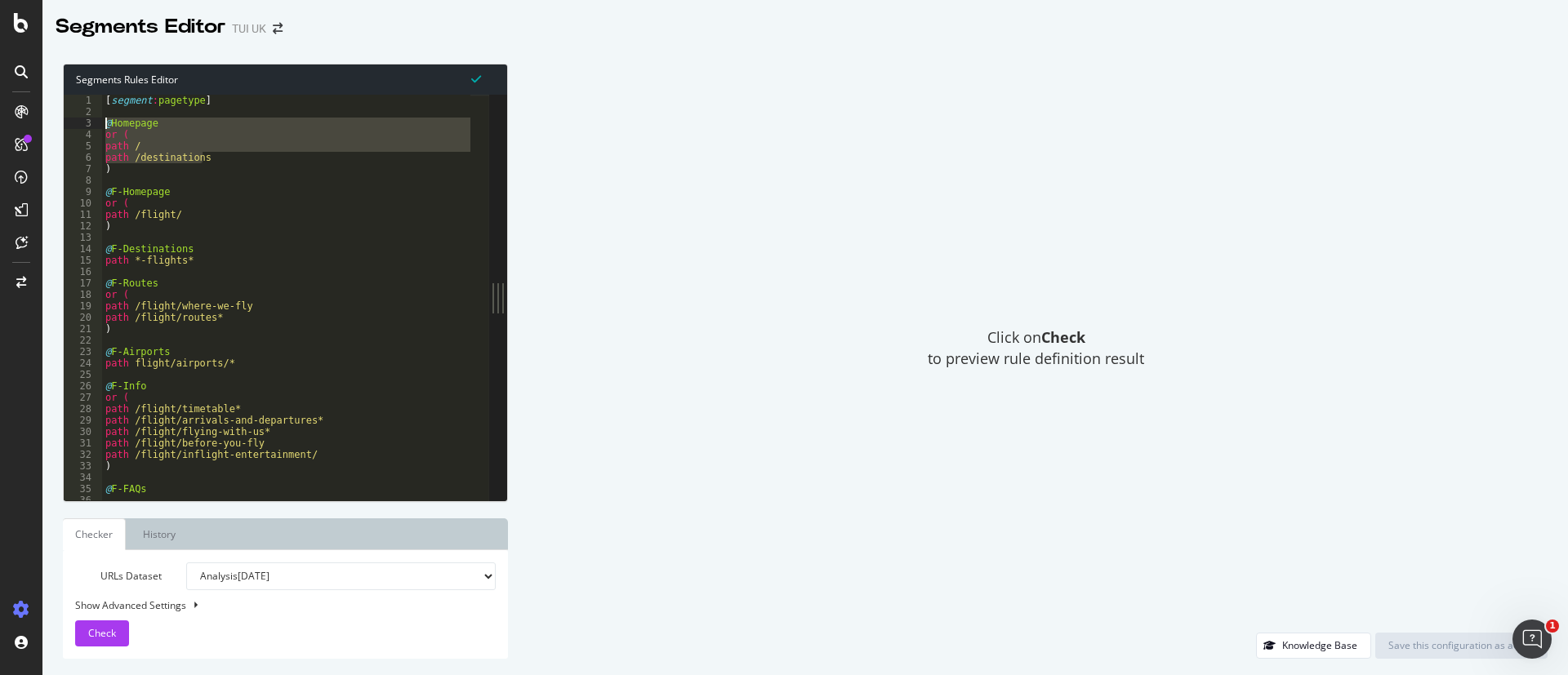
drag, startPoint x: 226, startPoint y: 161, endPoint x: 107, endPoint y: 134, distance: 122.0
click at [107, 134] on div "[ segment : pagetype ] @ Homepage or ( path / path /destinations ) @ F-Homepage…" at bounding box center [504, 299] width 803 height 410
click at [107, 134] on div "[ segment : pagetype ] @ Homepage or ( path / path /destinations ) @ F-Homepage…" at bounding box center [286, 298] width 368 height 406
drag, startPoint x: 206, startPoint y: 158, endPoint x: 98, endPoint y: 118, distance: 115.2
click at [98, 118] on div "or ( 1 2 3 4 5 6 7 8 9 10 11 12 13 14 15 16 17 18 19 20 21 22 23 24 25 26 27 28…" at bounding box center [276, 298] width 425 height 406
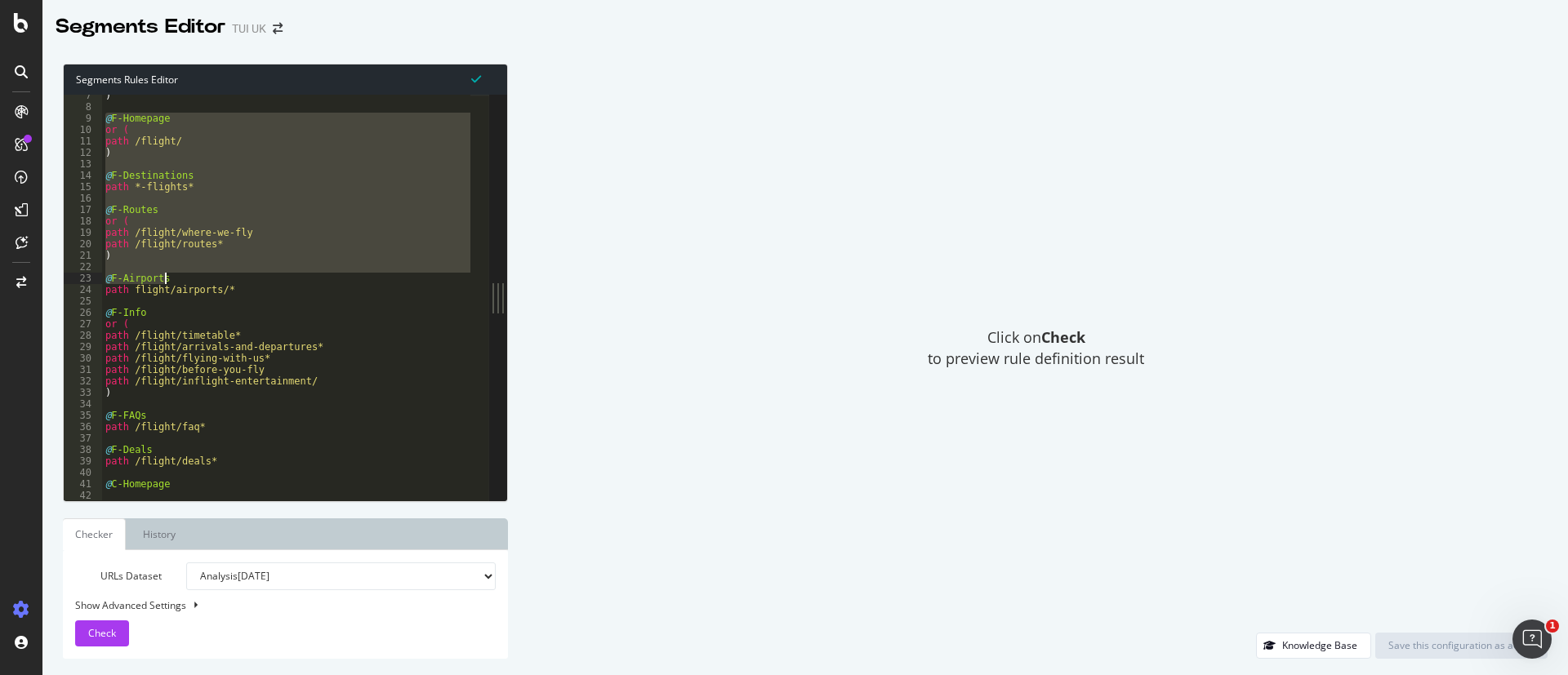
scroll to position [38, 0]
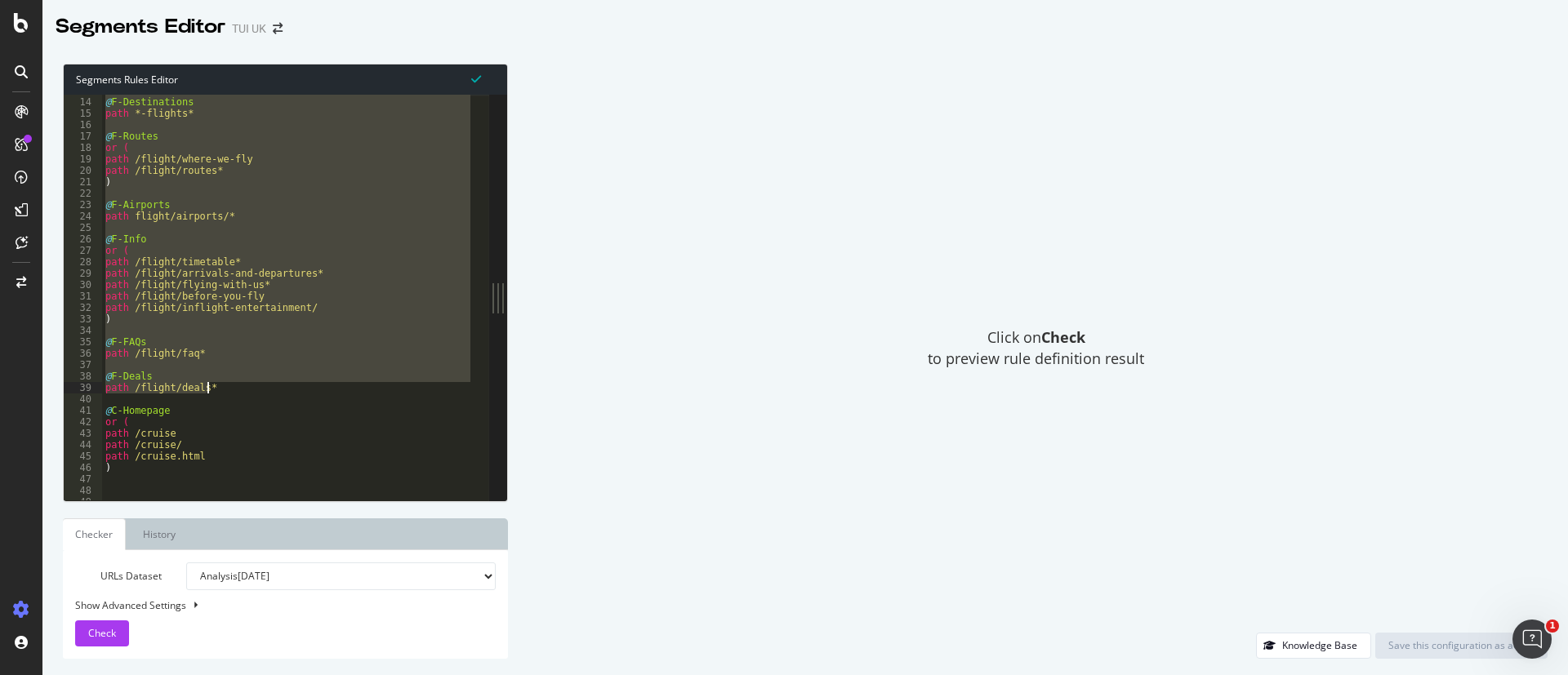
drag, startPoint x: 107, startPoint y: 187, endPoint x: 294, endPoint y: 389, distance: 275.3
click at [294, 389] on div "@ F-Destinations path *-flights* @ F-Routes or ( path /flight/where-we-fly path…" at bounding box center [504, 289] width 803 height 410
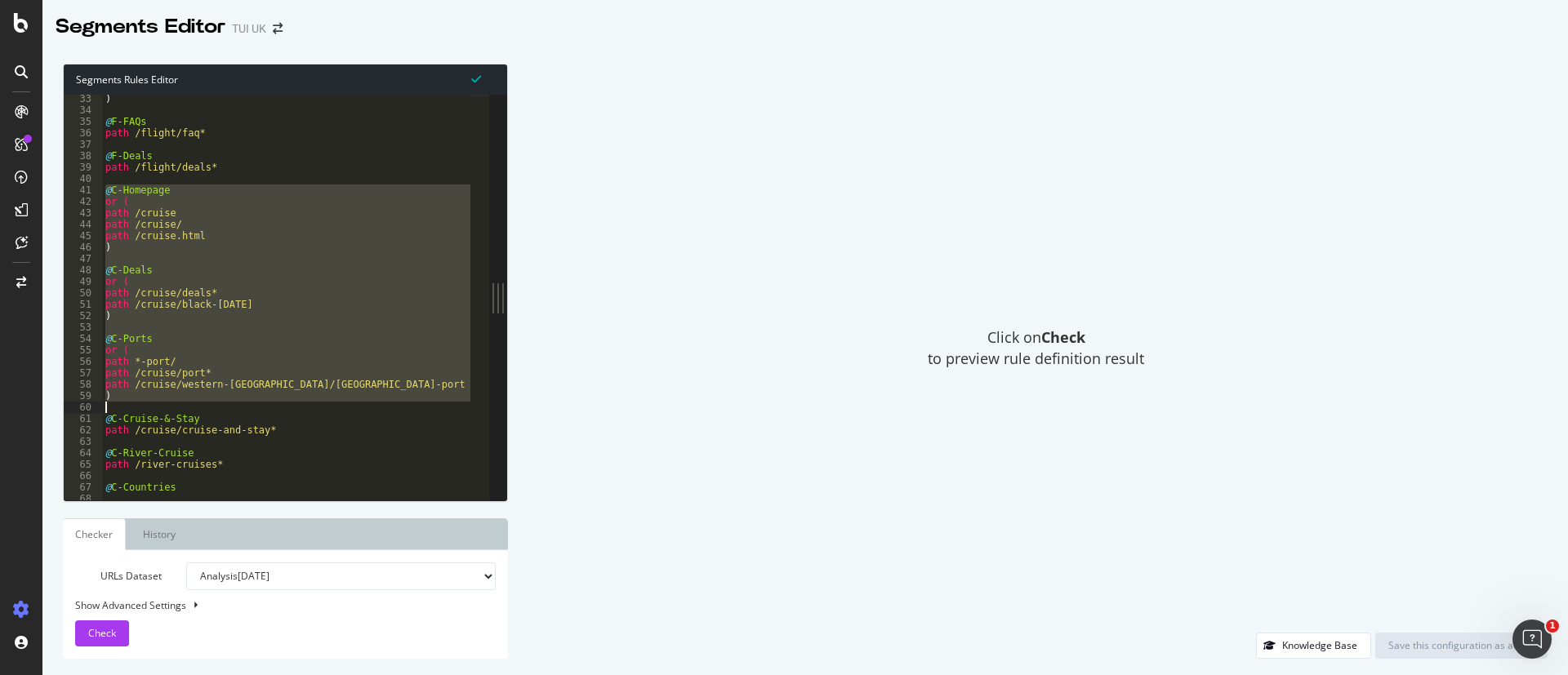
scroll to position [116, 0]
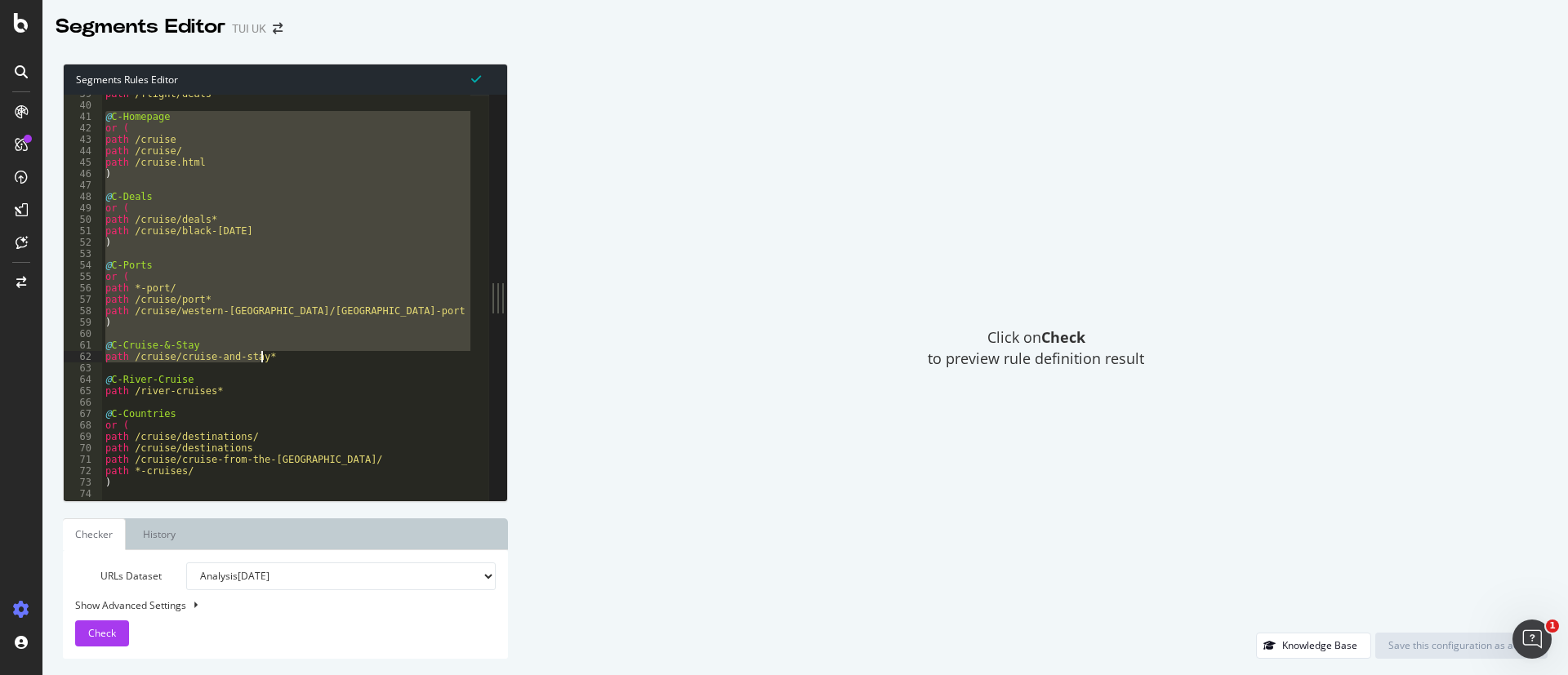
drag, startPoint x: 105, startPoint y: 336, endPoint x: 261, endPoint y: 363, distance: 158.3
click at [261, 363] on div "path /flight/deals* @ C-Homepage or ( path /cruise path /cruise/ path /cruise.h…" at bounding box center [504, 293] width 803 height 410
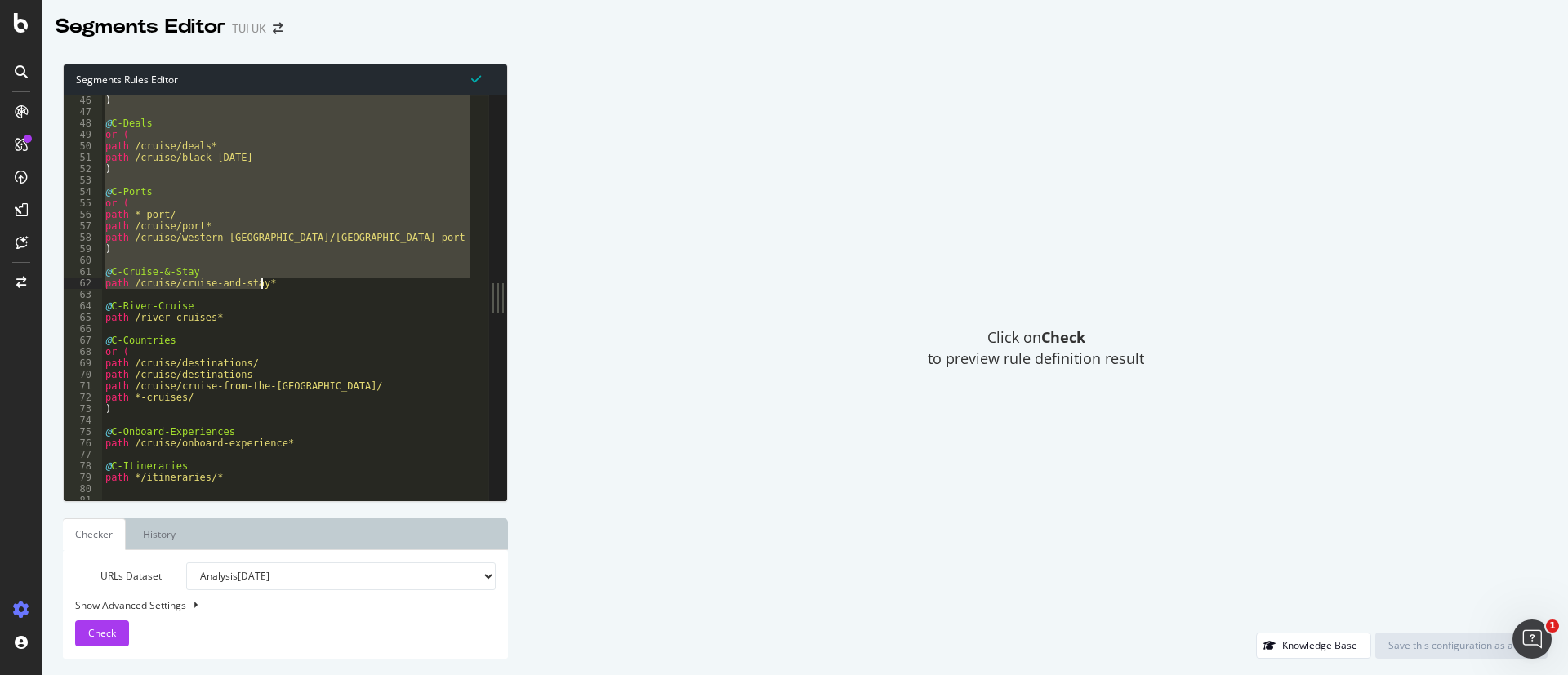
scroll to position [134, 0]
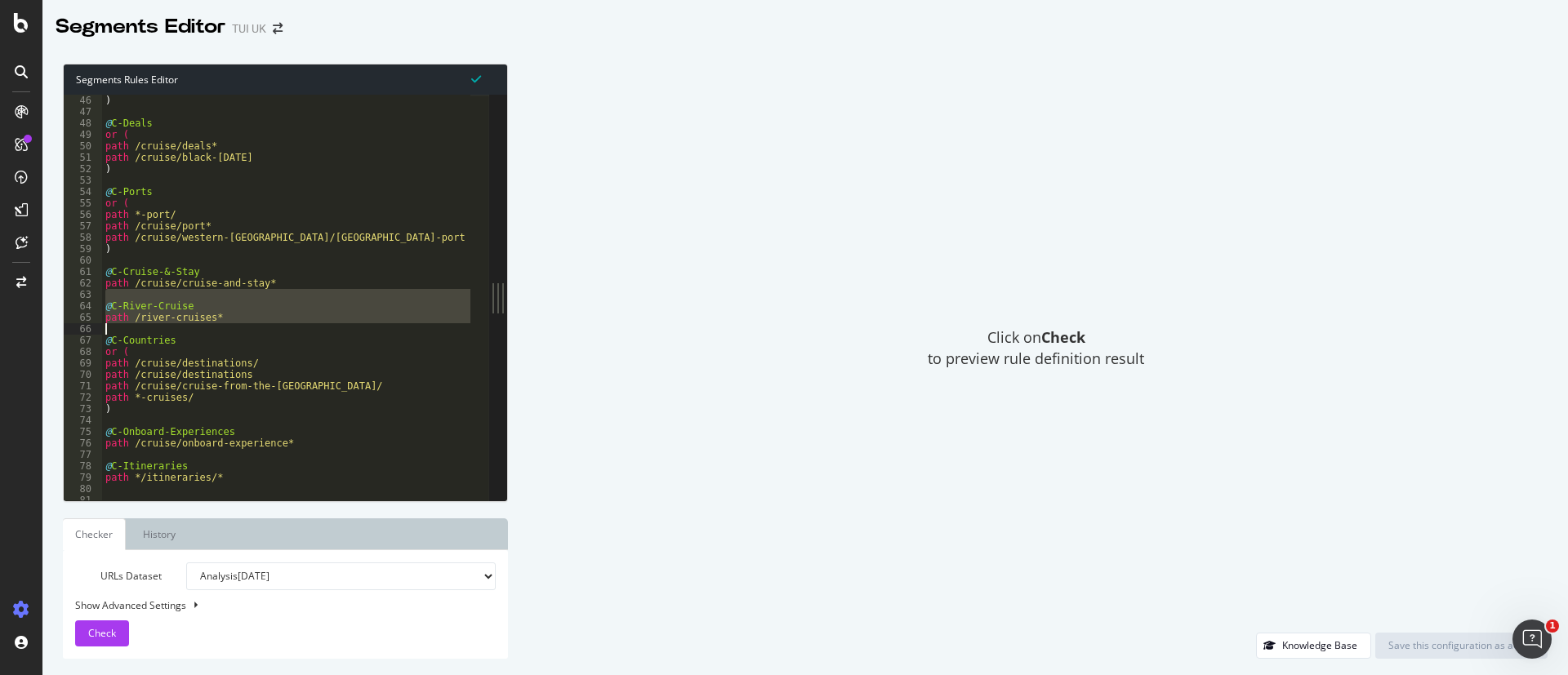
drag, startPoint x: 103, startPoint y: 299, endPoint x: 250, endPoint y: 324, distance: 149.1
click at [250, 324] on div ") @ C-Deals or ( path /cruise/deals* path /cruise/black-friday ) @ C-Ports or (…" at bounding box center [504, 299] width 803 height 410
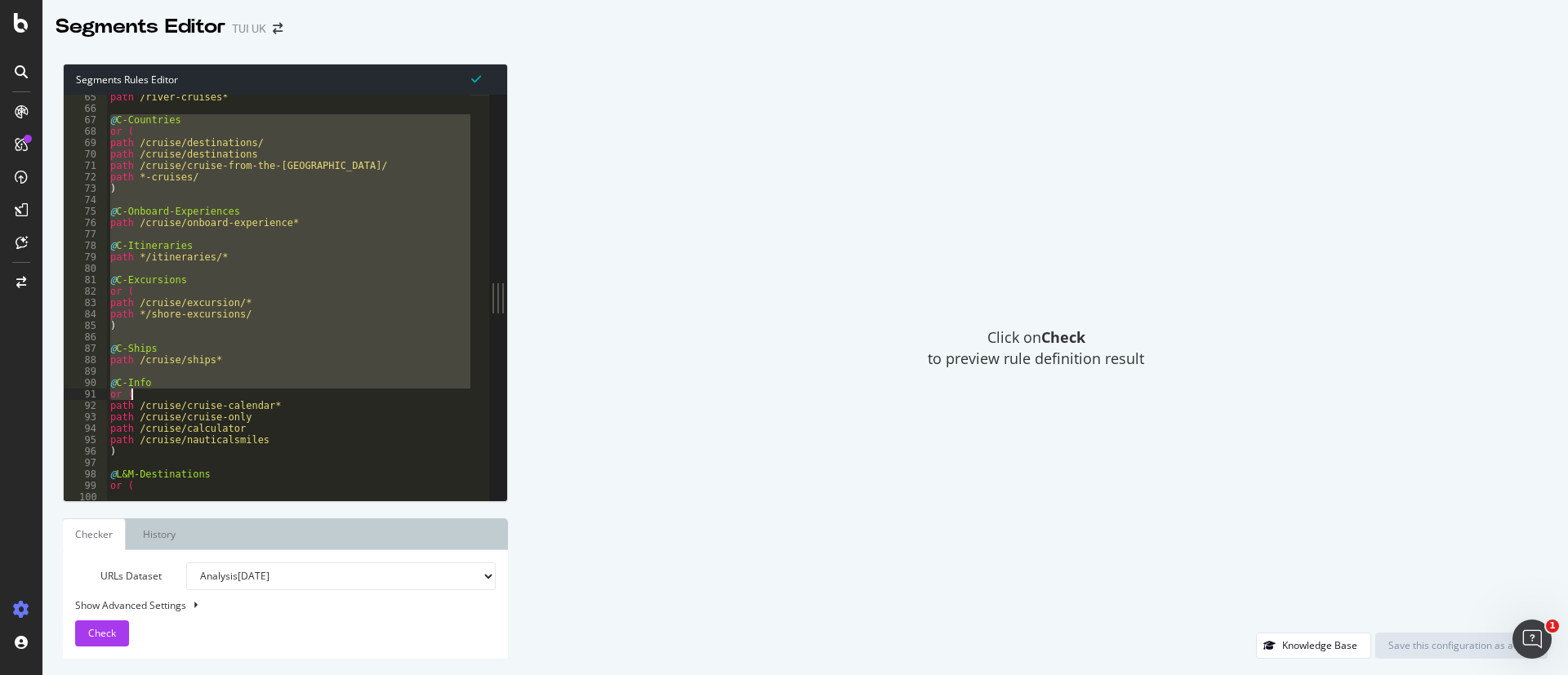
scroll to position [212, 0]
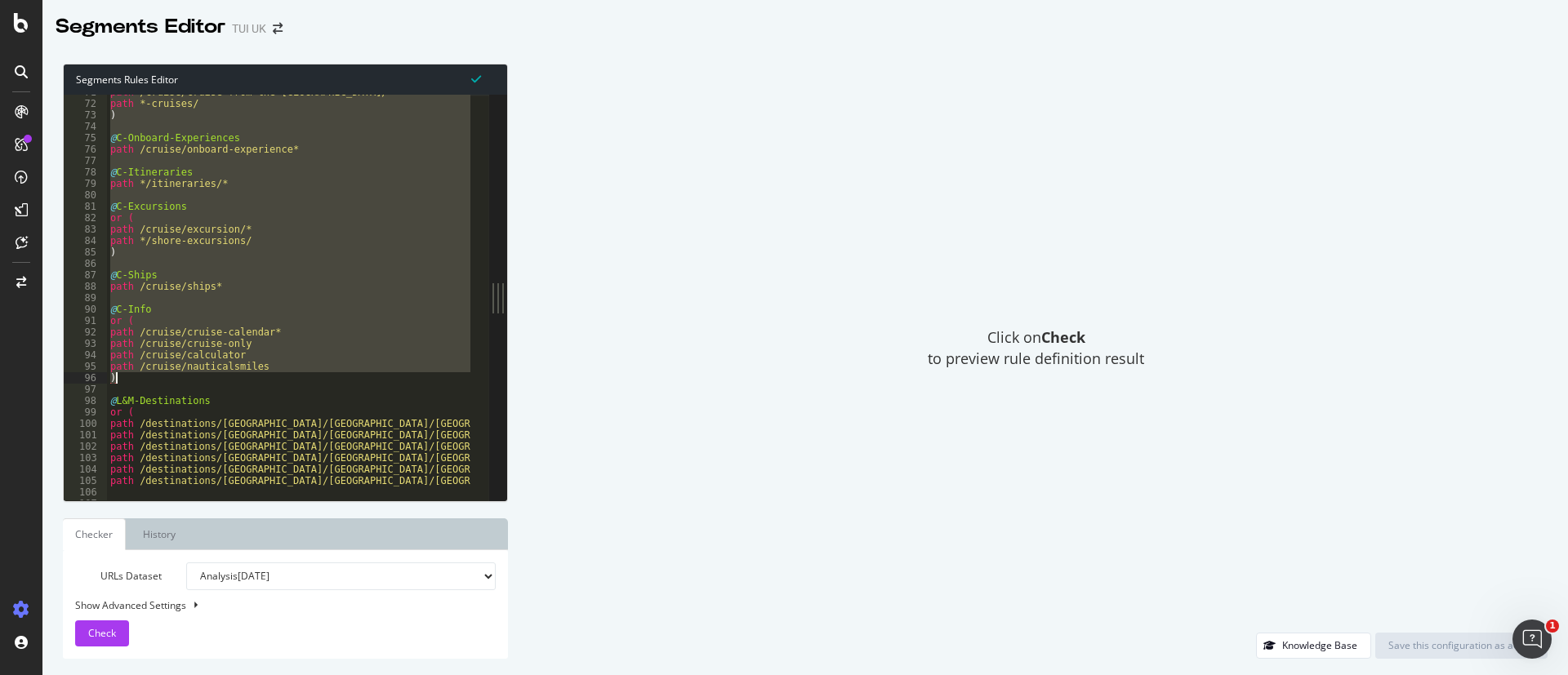
drag, startPoint x: 107, startPoint y: 262, endPoint x: 269, endPoint y: 383, distance: 202.2
click at [269, 383] on div "path /cruise/cruise-from-the-uk/ path *-cruises/ ) @ C-Onboard-Experiences path…" at bounding box center [508, 291] width 803 height 410
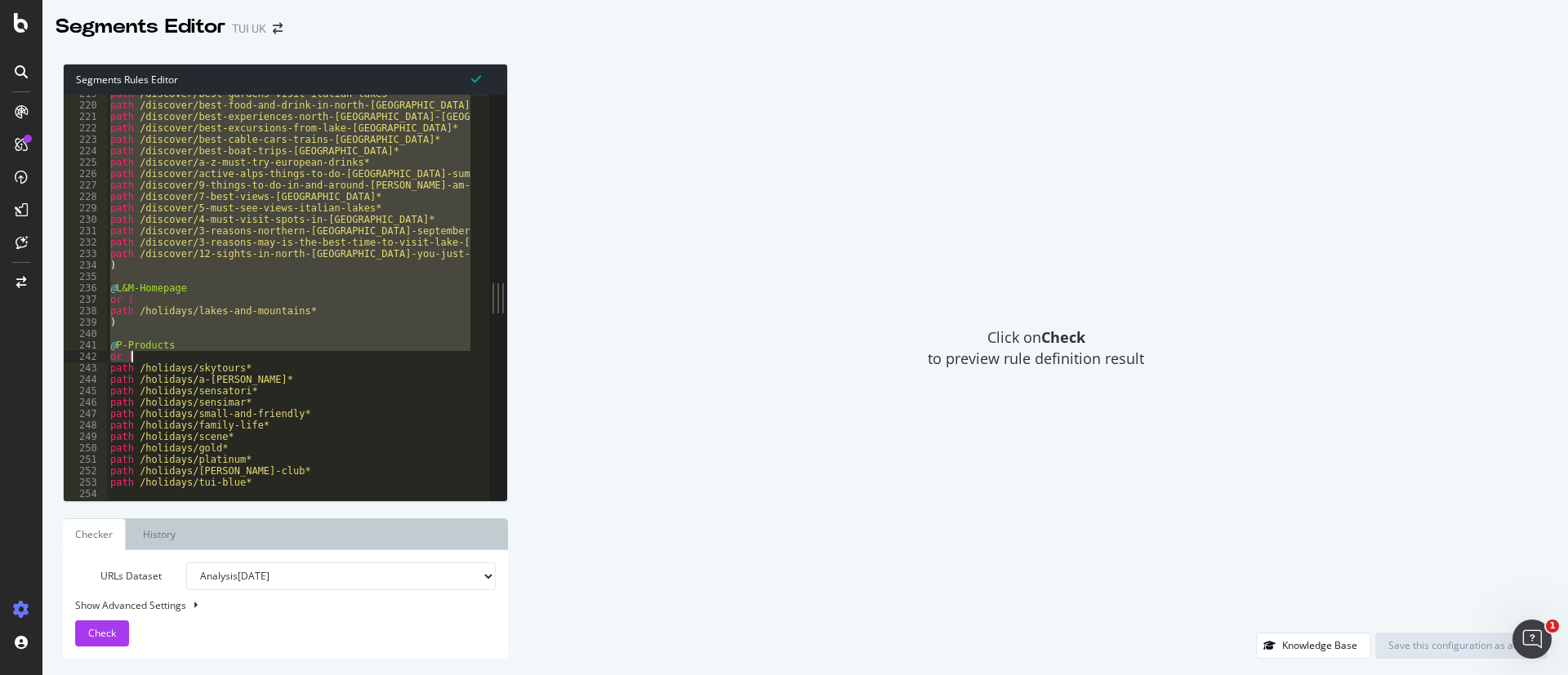
scroll to position [655, 0]
drag, startPoint x: 113, startPoint y: 327, endPoint x: 326, endPoint y: 332, distance: 213.1
click at [326, 332] on div "path /discover/best-gardens-visit-italian-lakes* path /discover/best-food-and-d…" at bounding box center [508, 293] width 803 height 410
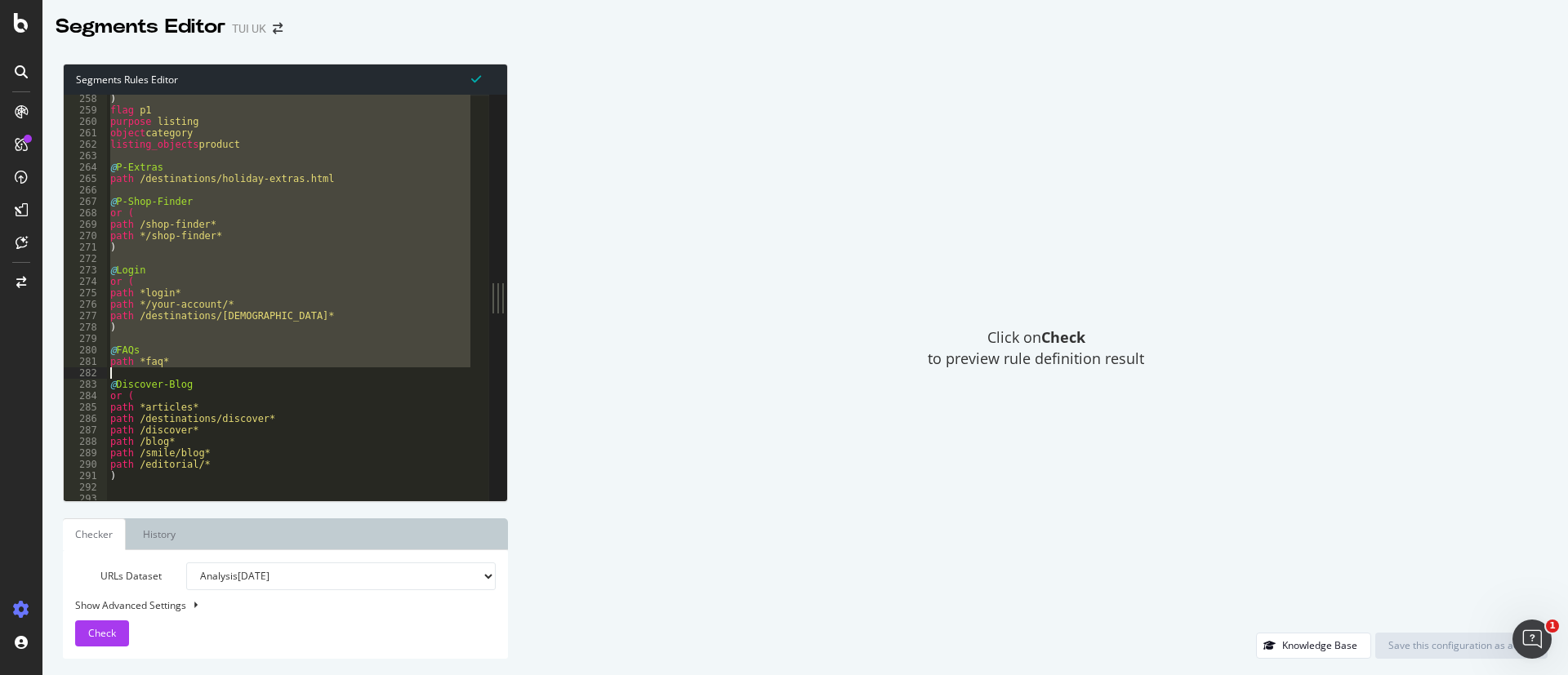
scroll to position [791, 0]
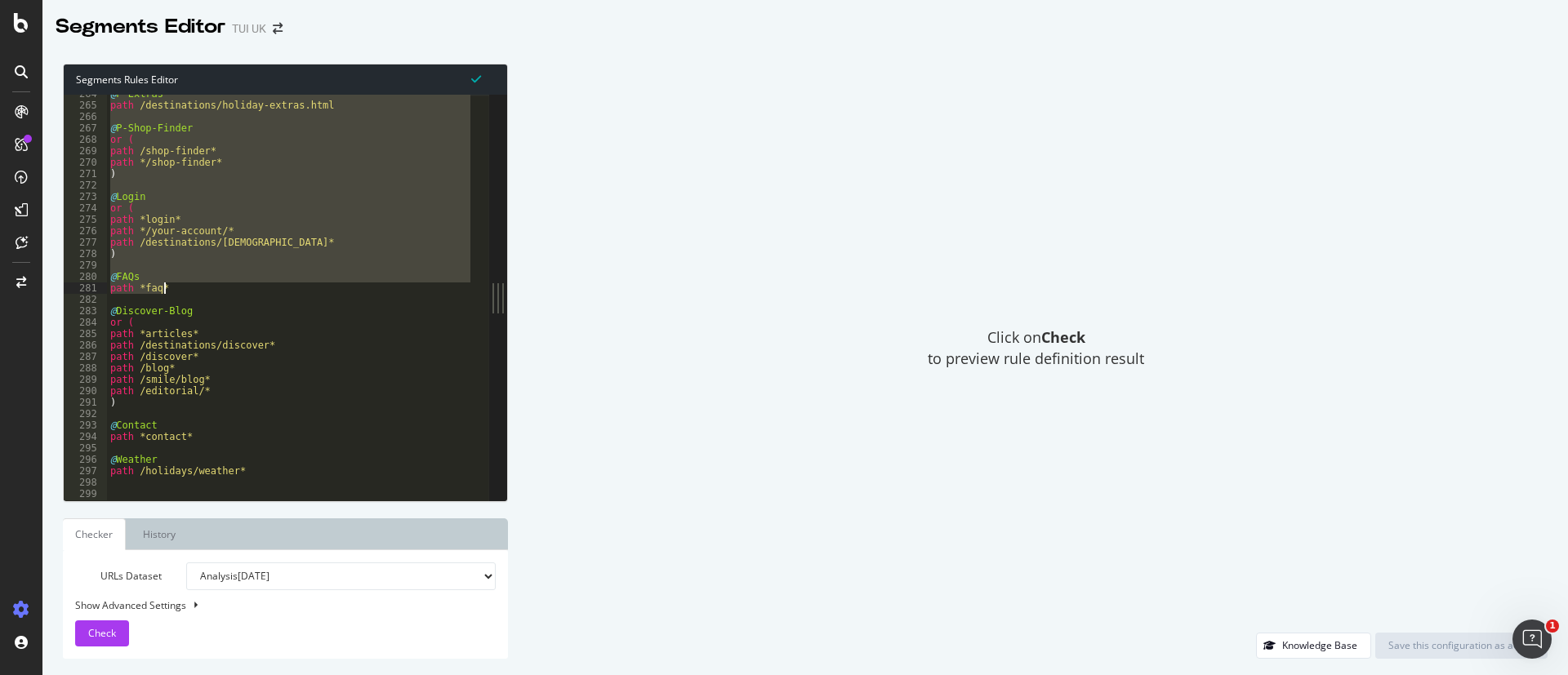
drag, startPoint x: 112, startPoint y: 273, endPoint x: 353, endPoint y: 294, distance: 241.9
click at [353, 294] on div "@ P-Extras path /destinations/holiday-extras.html @ P-Shop-Finder or ( path /sh…" at bounding box center [508, 293] width 803 height 410
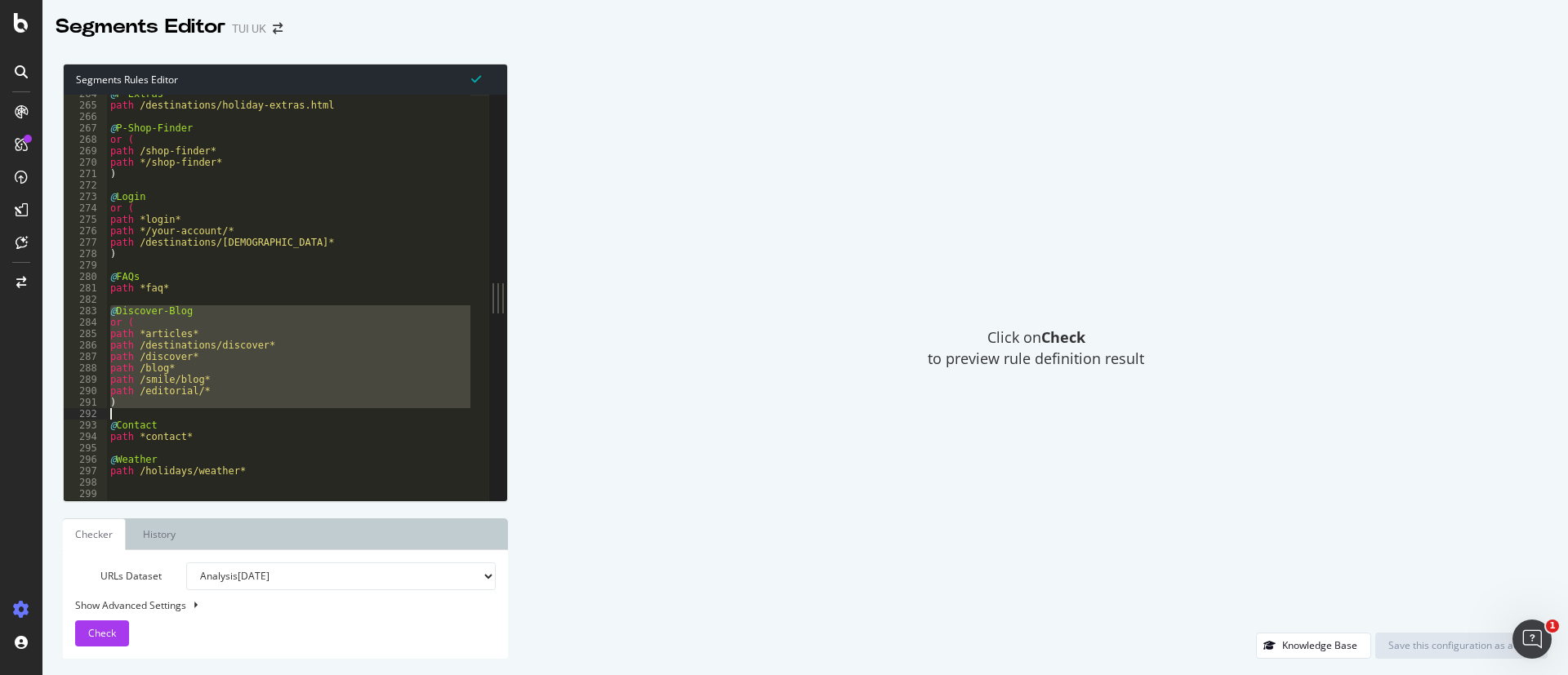
drag, startPoint x: 110, startPoint y: 312, endPoint x: 216, endPoint y: 412, distance: 145.7
click at [216, 412] on div "@ P-Extras path /destinations/holiday-extras.html @ P-Shop-Finder or ( path /sh…" at bounding box center [508, 293] width 803 height 410
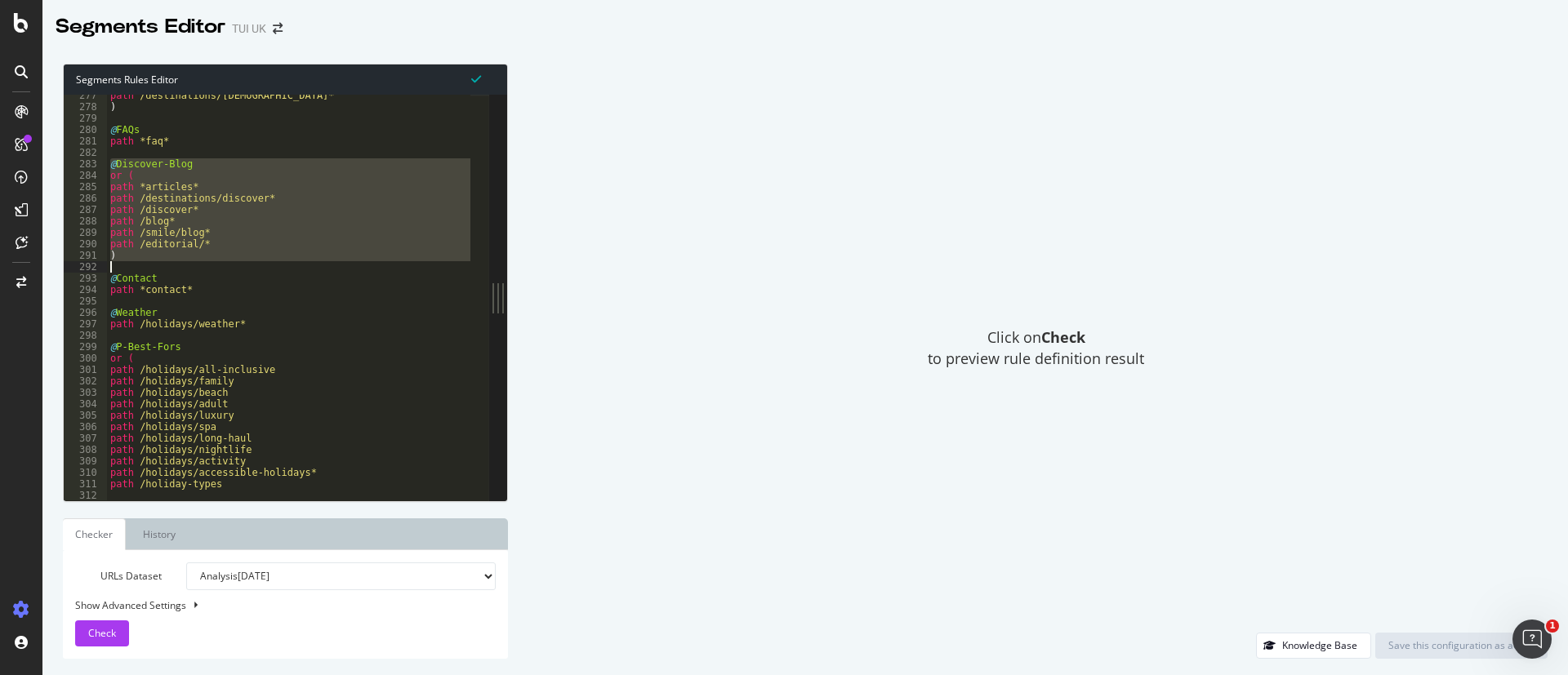
scroll to position [829, 0]
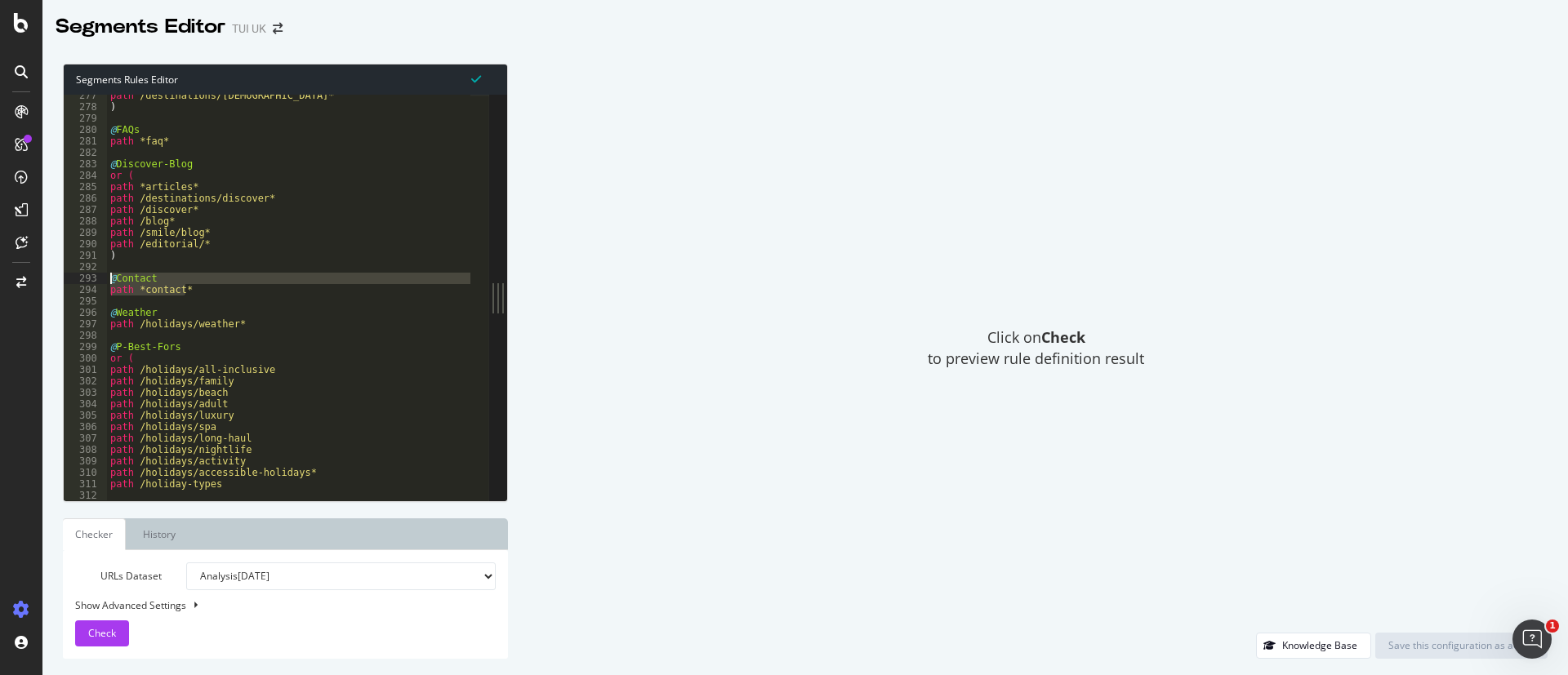
drag, startPoint x: 223, startPoint y: 295, endPoint x: 105, endPoint y: 283, distance: 118.6
click at [105, 283] on div ") 277 278 279 280 281 282 283 284 285 286 287 288 289 290 291 292 293 294 295 2…" at bounding box center [276, 298] width 425 height 406
type textarea "@Contact path *contact*"
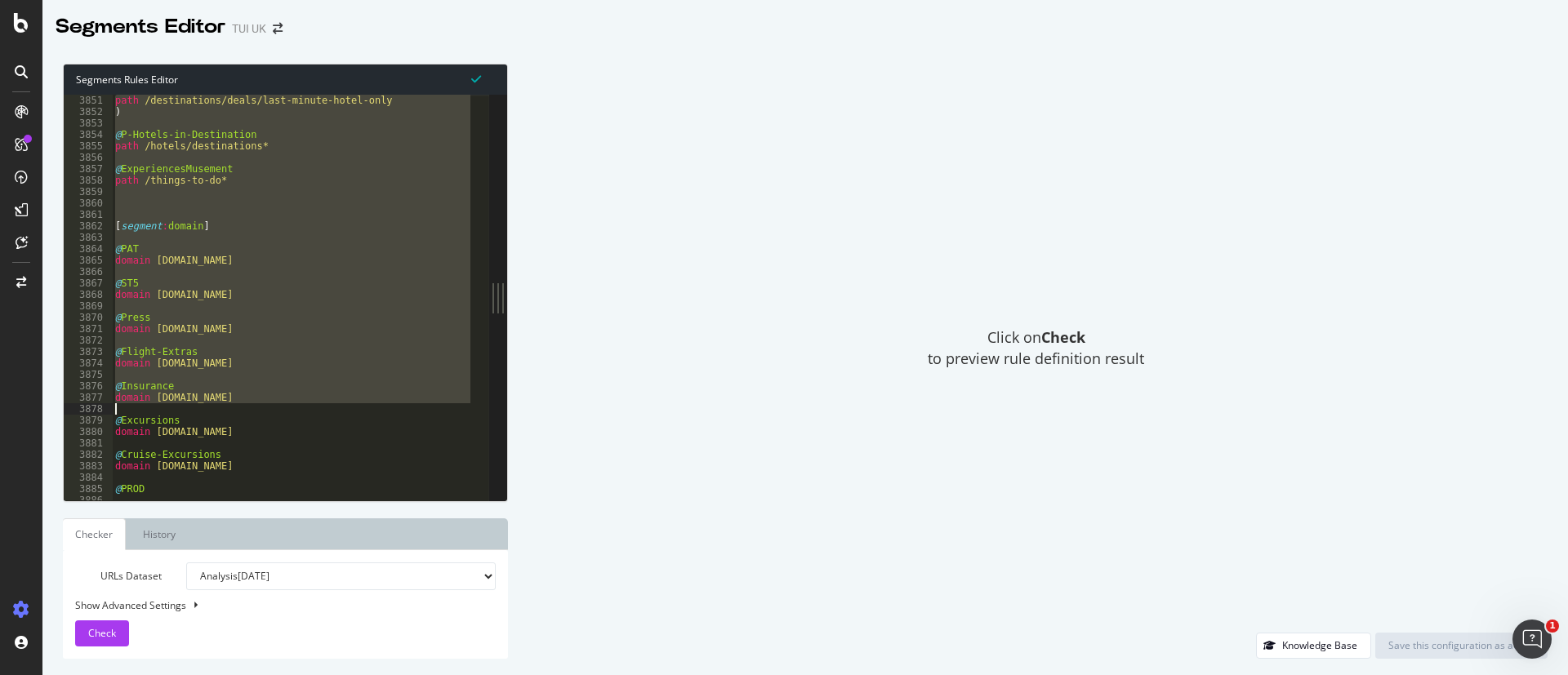
scroll to position [11542, 0]
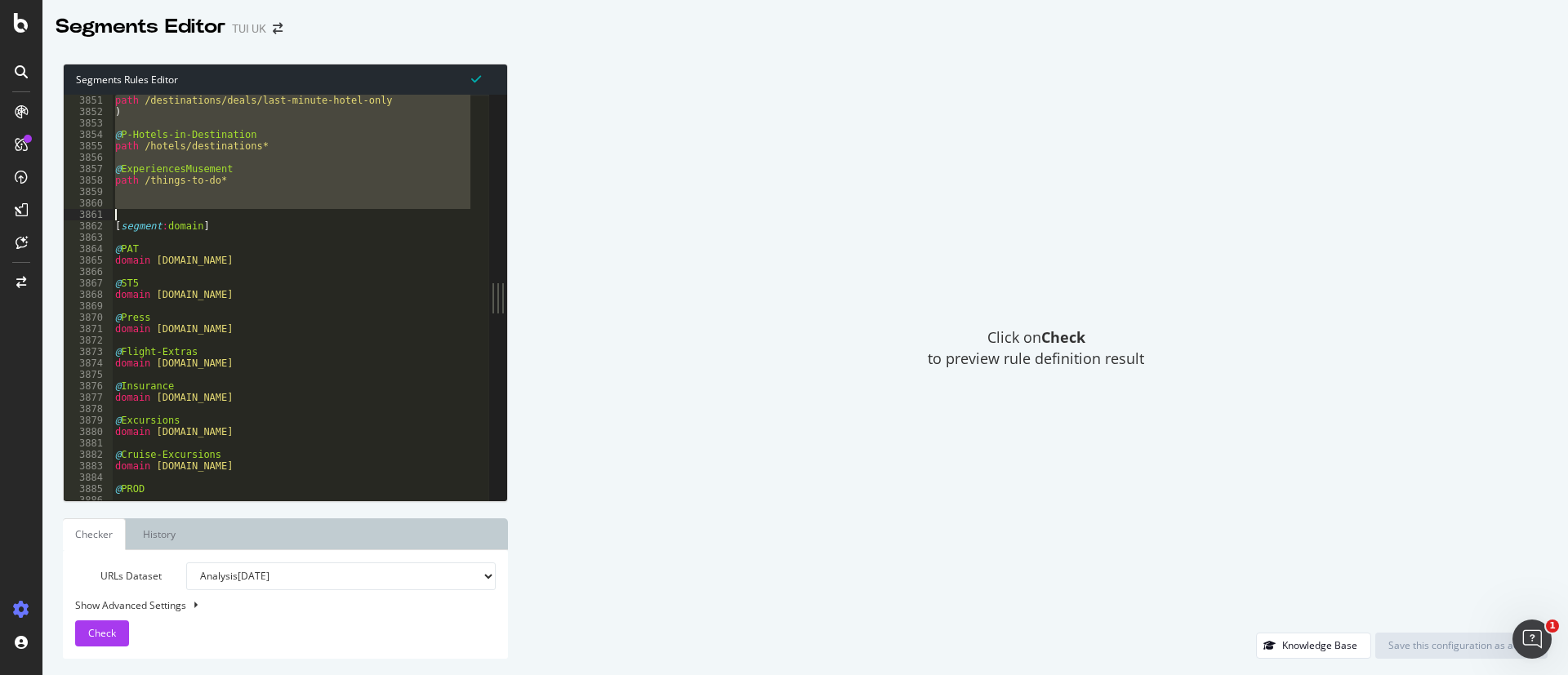
drag, startPoint x: 109, startPoint y: 312, endPoint x: 337, endPoint y: 211, distance: 249.4
click at [337, 211] on div "path /destinations/deals/last-minute-hotel-only ) @ P-Hotels-in-Destination pat…" at bounding box center [513, 299] width 803 height 410
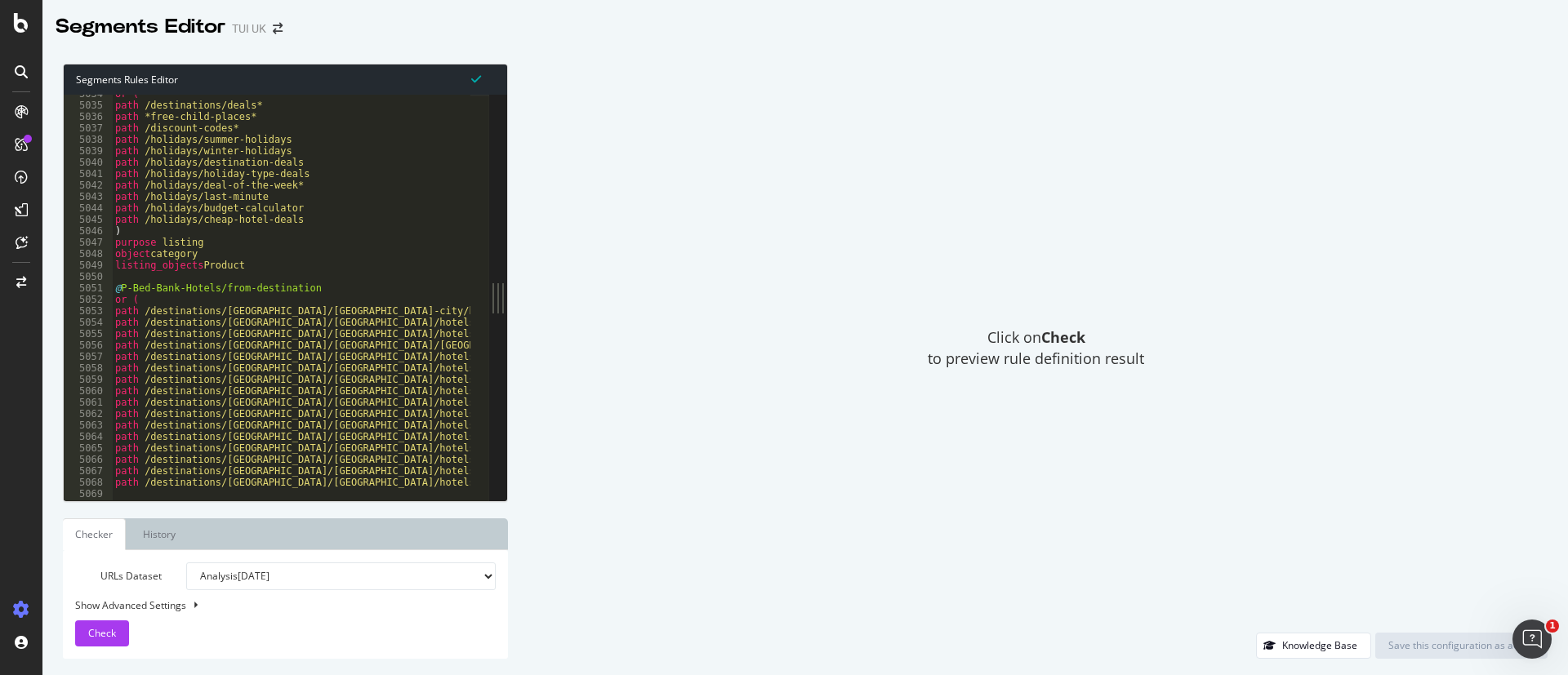
scroll to position [15109, 0]
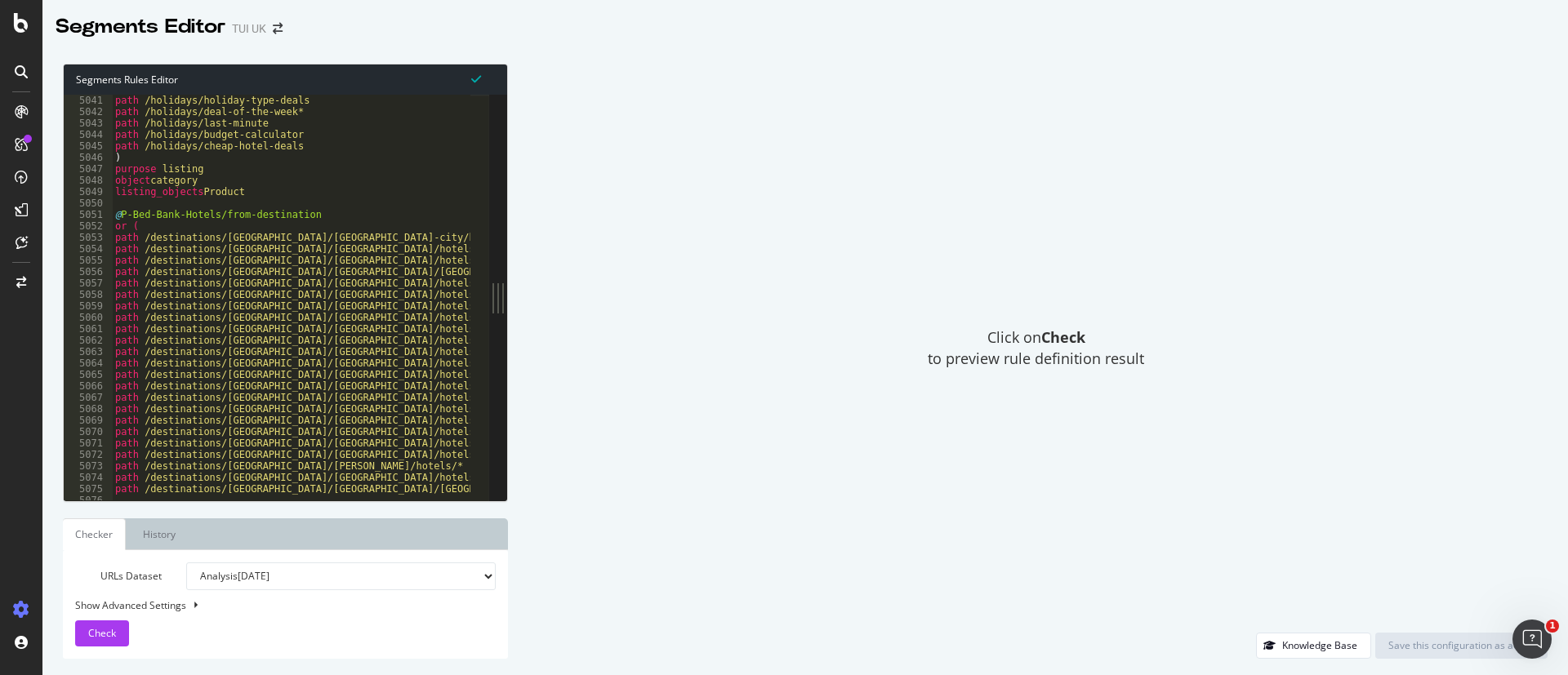
drag, startPoint x: 112, startPoint y: 210, endPoint x: 177, endPoint y: 229, distance: 67.7
click at [175, 229] on div "5041 5042 5043 5044 5045 5046 5047 5048 5049 5050 5051 5052 5053 5054 5055 5056…" at bounding box center [276, 298] width 425 height 406
drag, startPoint x: 311, startPoint y: 211, endPoint x: 330, endPoint y: 228, distance: 25.5
click at [330, 228] on div "path /holidays/holiday-type-deals path /holidays/deal-of-the-week* path /holida…" at bounding box center [513, 299] width 803 height 410
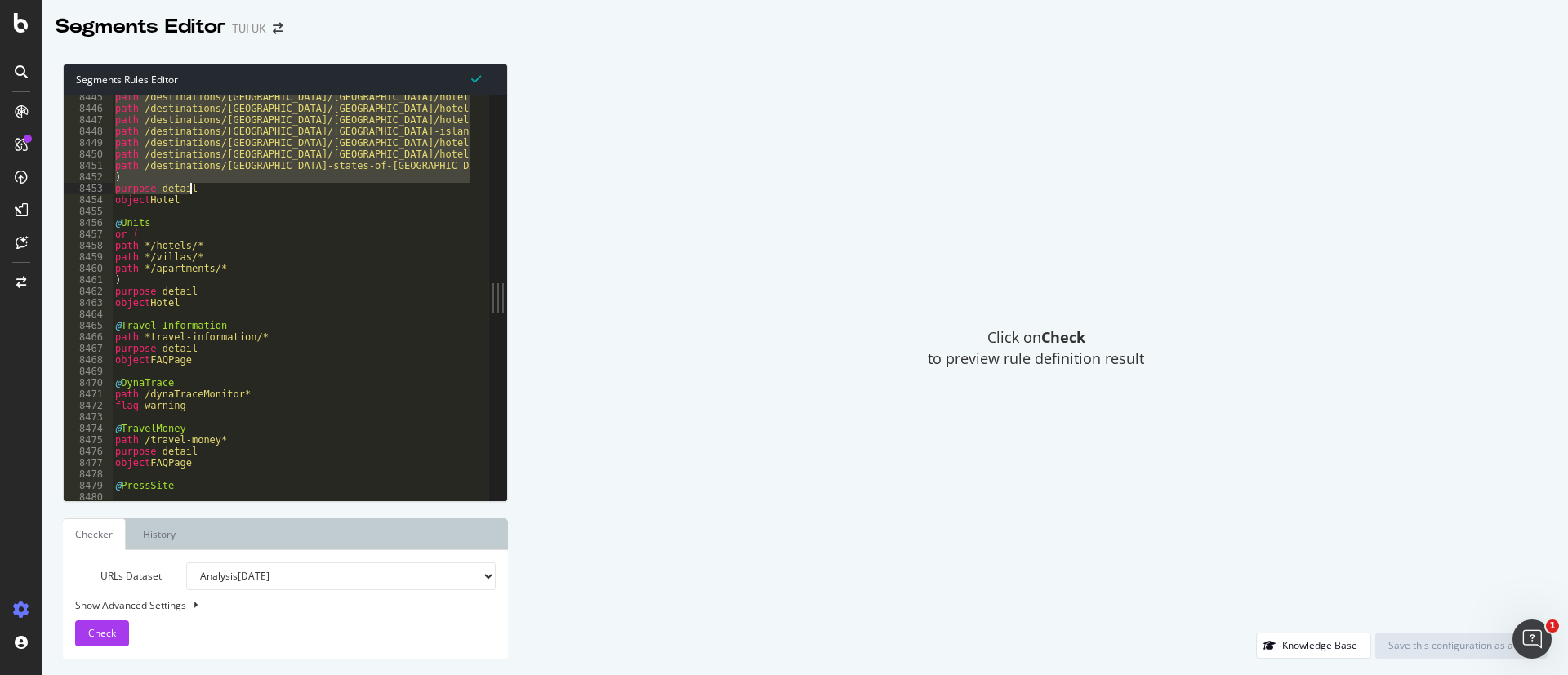
scroll to position [25315, 0]
drag, startPoint x: 118, startPoint y: 216, endPoint x: 413, endPoint y: 201, distance: 295.4
click at [413, 201] on div "path /destinations/estonia/tallinn/hotels/city-hotel-tallinn.html path /destina…" at bounding box center [513, 296] width 803 height 410
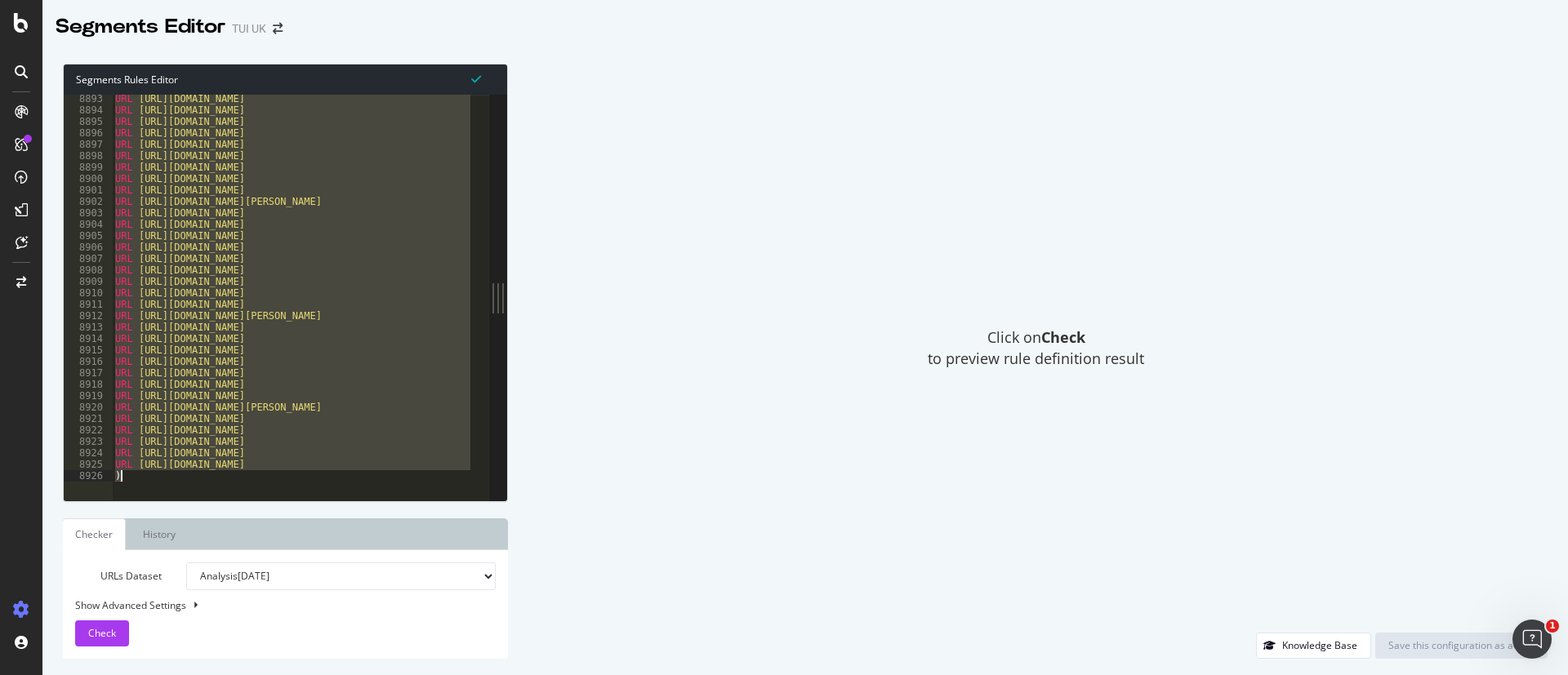
scroll to position [0, 0]
drag, startPoint x: 112, startPoint y: 209, endPoint x: 479, endPoint y: 733, distance: 639.7
click at [479, 674] on html "Segments Editor TUI UK Segments Rules Editor purpose detail object Hotel 8893 8…" at bounding box center [784, 338] width 1568 height 675
type textarea "URL [URL][DOMAIN_NAME] )"
